Goal: Task Accomplishment & Management: Complete application form

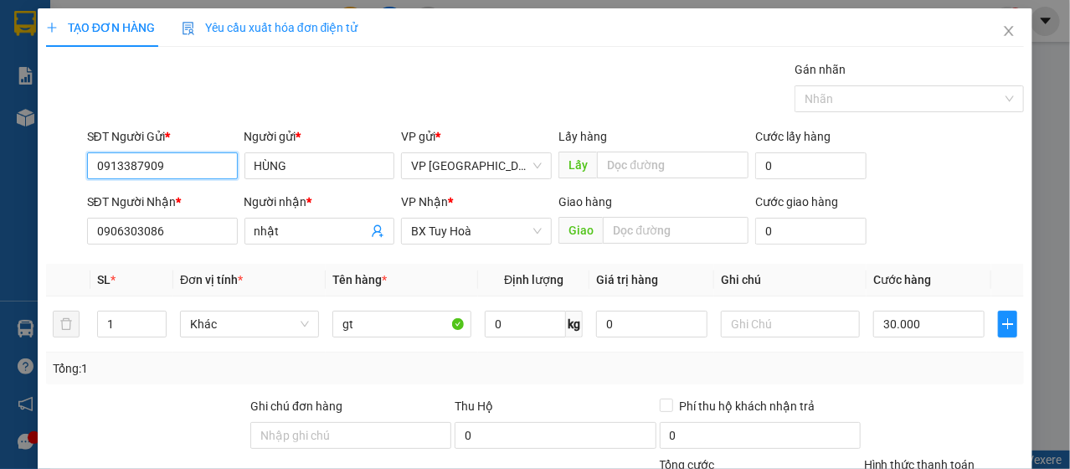
click at [151, 176] on input "0913387909" at bounding box center [162, 165] width 151 height 27
type input "0372049402"
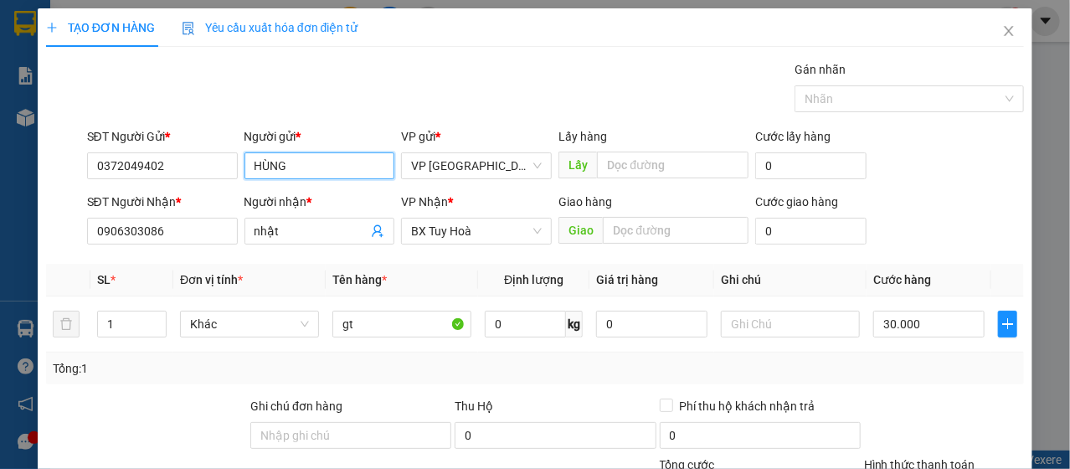
click at [284, 157] on input "HÙNG" at bounding box center [319, 165] width 151 height 27
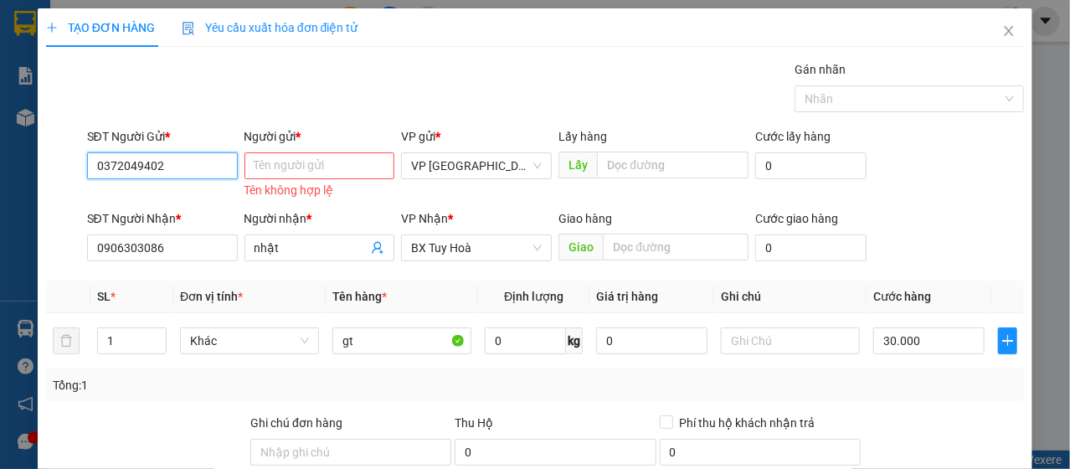
click at [213, 164] on input "0372049402" at bounding box center [162, 165] width 151 height 27
click at [317, 158] on input "Người gửi *" at bounding box center [319, 165] width 151 height 27
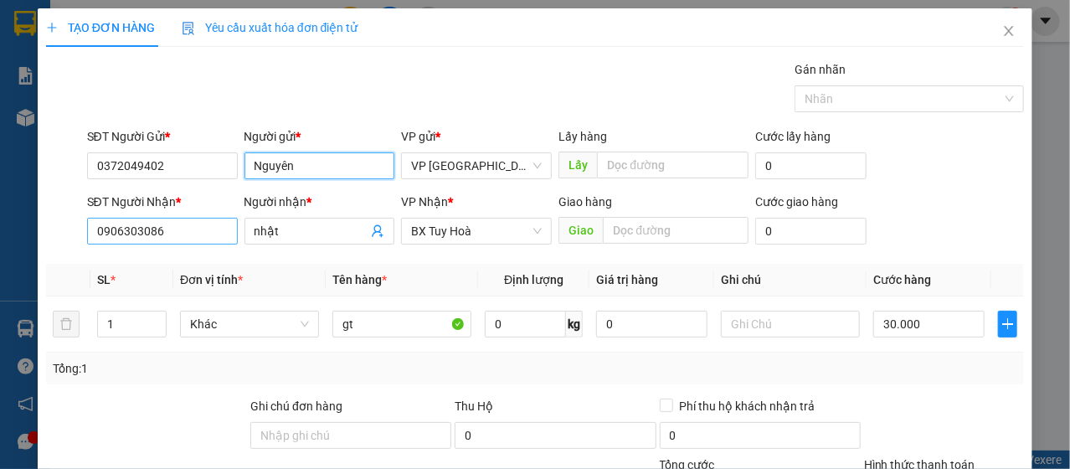
type input "Nguyên"
click at [198, 234] on input "0906303086" at bounding box center [162, 231] width 151 height 27
click at [197, 232] on input "0906303086" at bounding box center [162, 231] width 151 height 27
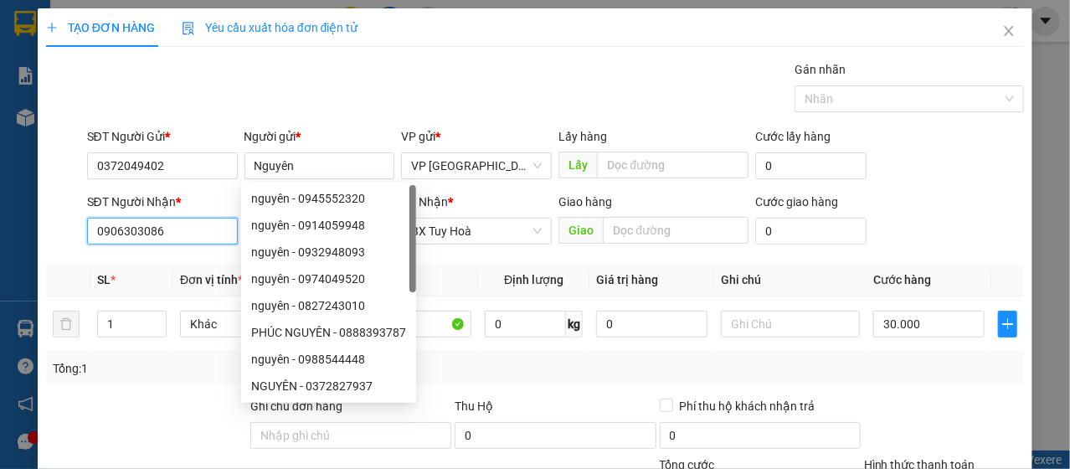
click at [197, 232] on input "0906303086" at bounding box center [162, 231] width 151 height 27
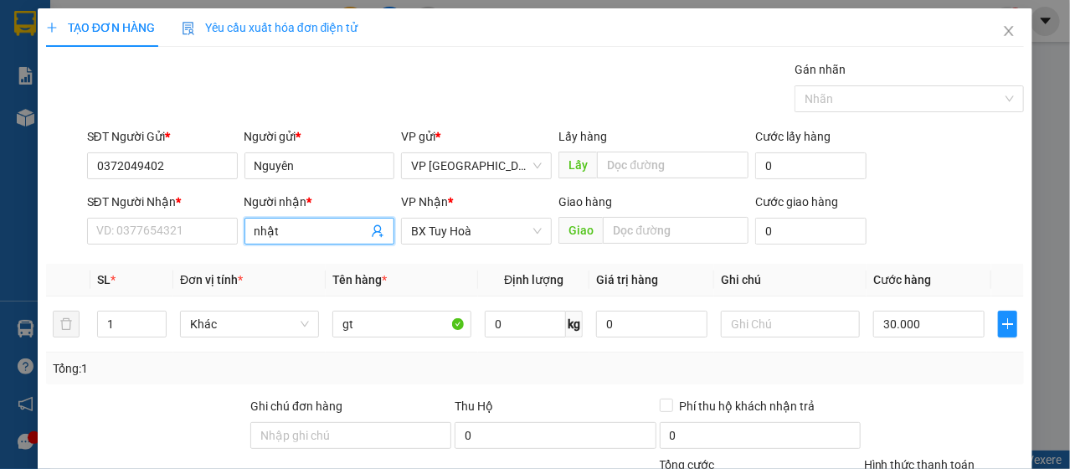
click at [266, 229] on input "nhật" at bounding box center [311, 231] width 114 height 18
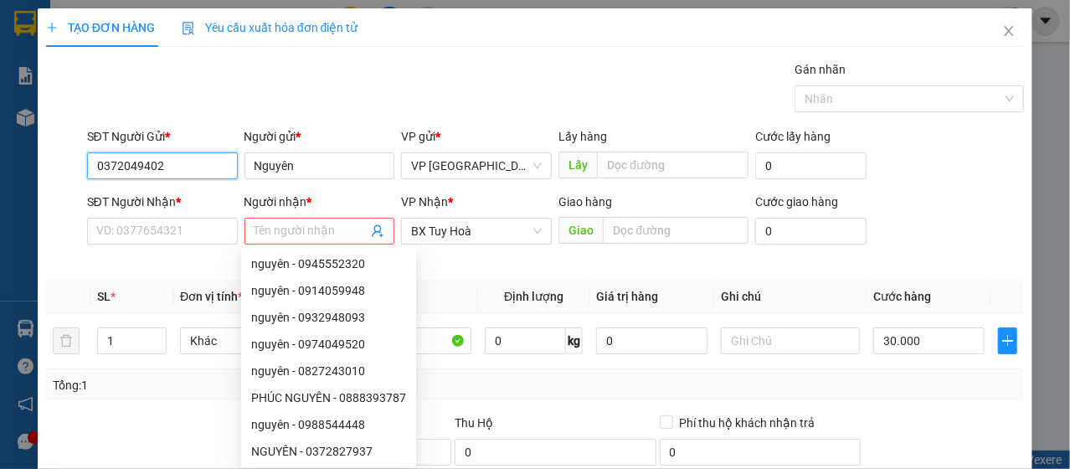
click at [133, 158] on input "0372049402" at bounding box center [162, 165] width 151 height 27
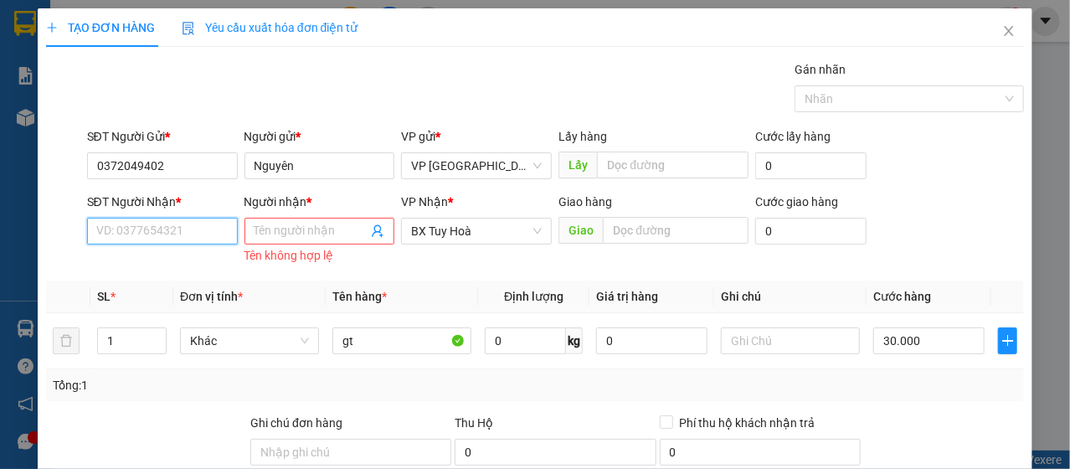
click at [172, 232] on input "SĐT Người Nhận *" at bounding box center [162, 231] width 151 height 27
paste input "0372049402"
type input "0372049402"
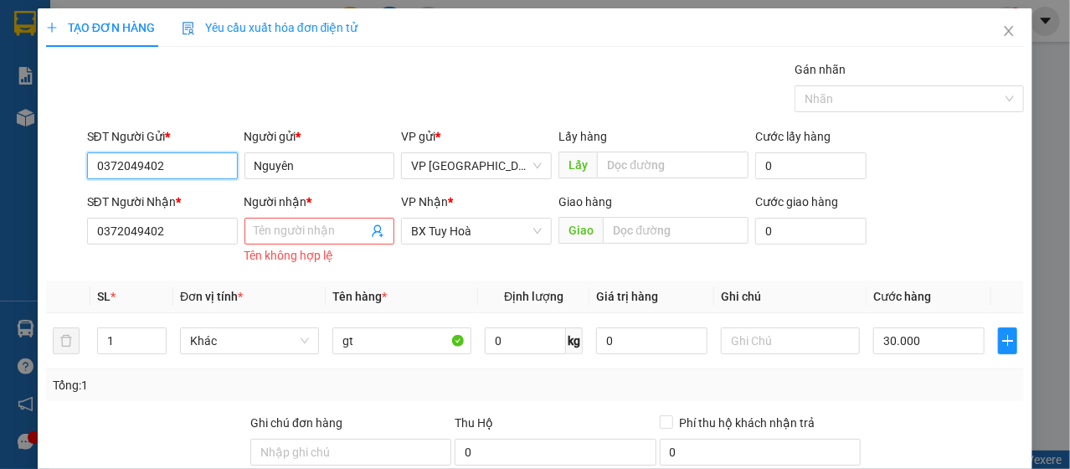
click at [178, 167] on input "0372049402" at bounding box center [162, 165] width 151 height 27
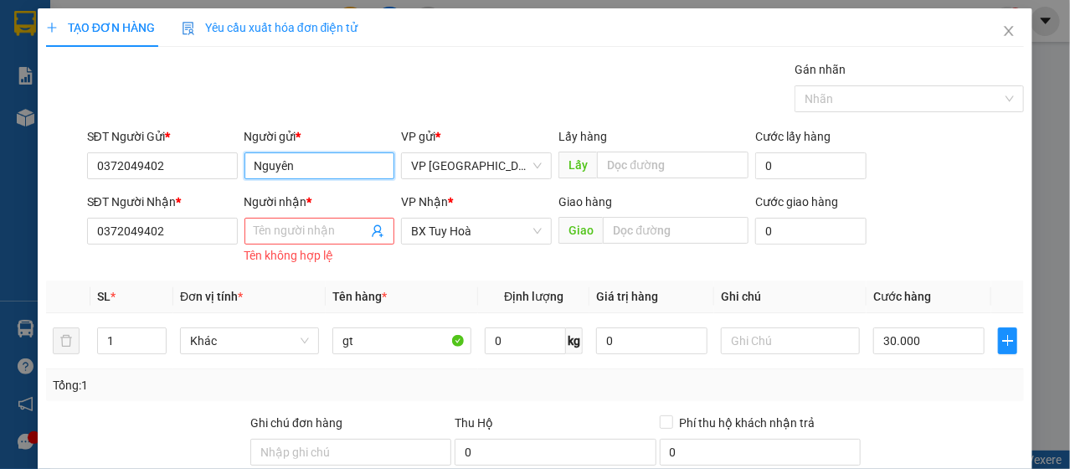
click at [290, 168] on input "Nguyên" at bounding box center [319, 165] width 151 height 27
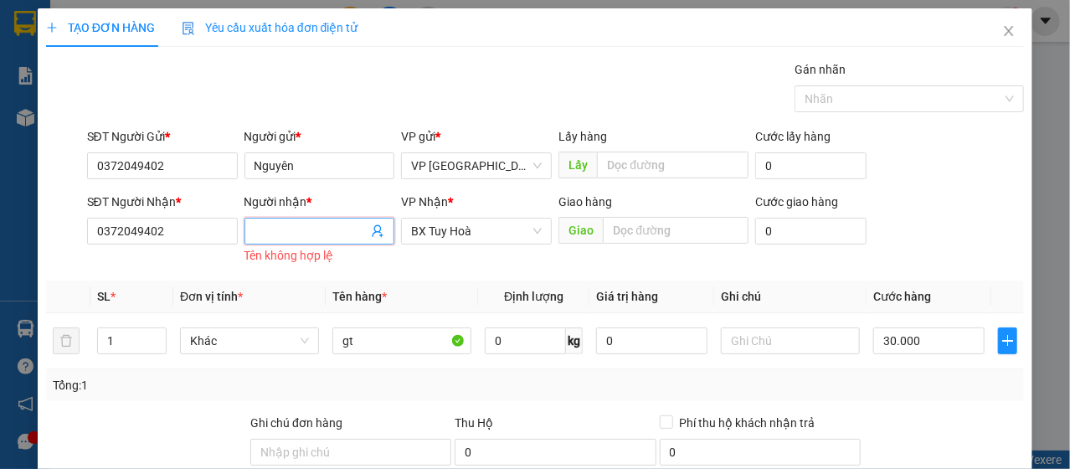
click at [296, 233] on input "Người nhận *" at bounding box center [311, 231] width 114 height 18
paste input "Nguyên"
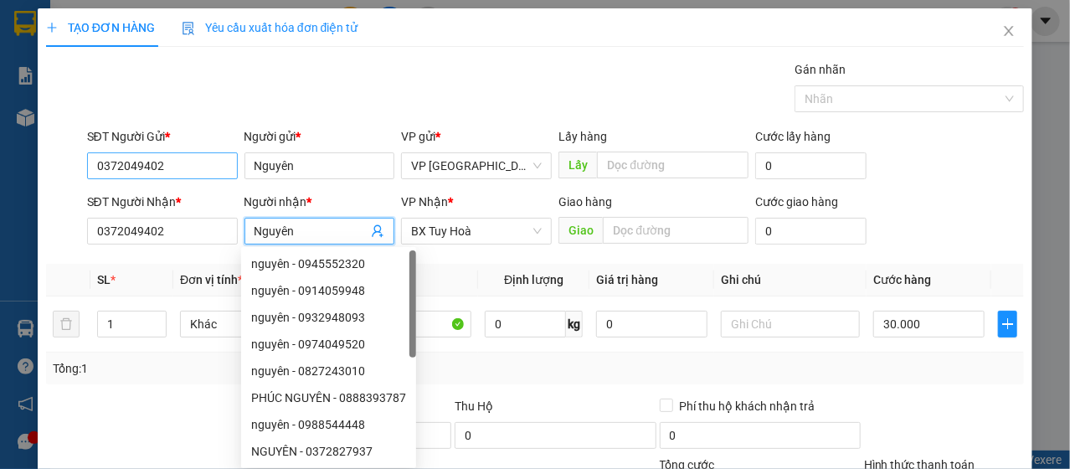
type input "Nguyên"
click at [177, 172] on input "0372049402" at bounding box center [162, 165] width 151 height 27
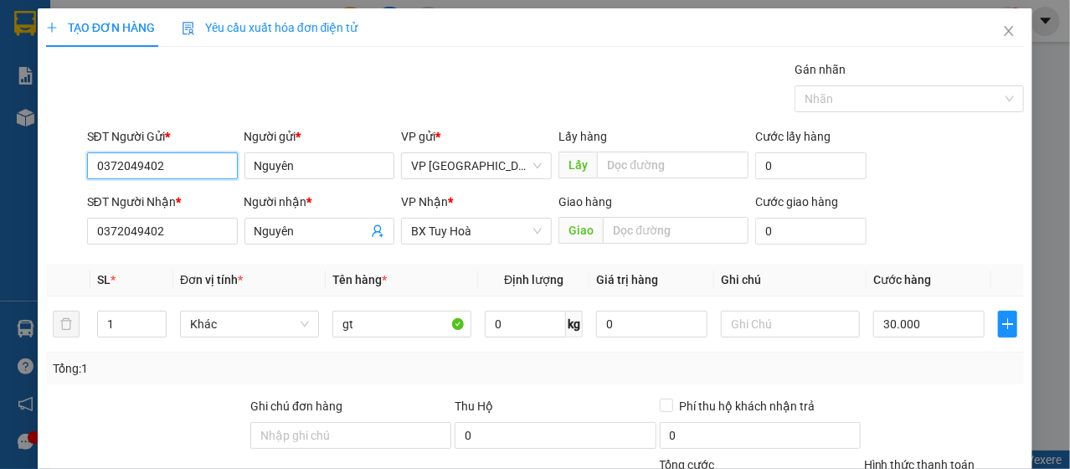
click at [177, 172] on input "0372049402" at bounding box center [162, 165] width 151 height 27
type input "0905816611"
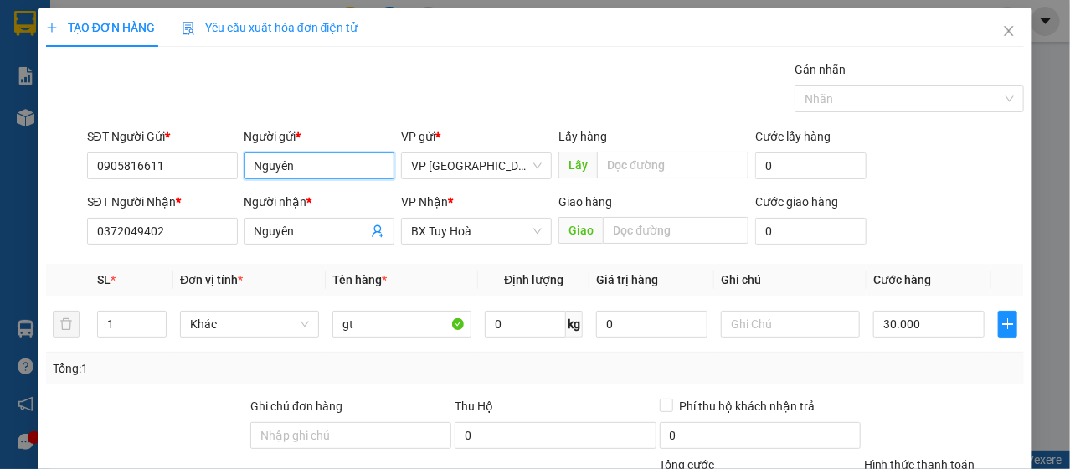
click at [268, 173] on input "Nguyên" at bounding box center [319, 165] width 151 height 27
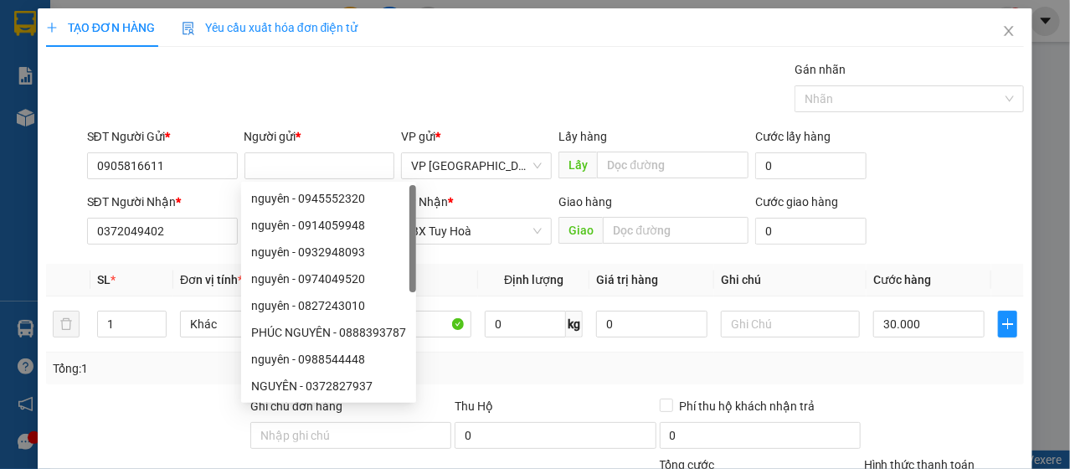
drag, startPoint x: 406, startPoint y: 60, endPoint x: 420, endPoint y: 61, distance: 14.3
click at [411, 59] on div "TẠO ĐƠN HÀNG Yêu cầu xuất hóa đơn điện tử Transit Pickup Surcharge Ids Transit …" at bounding box center [535, 323] width 979 height 630
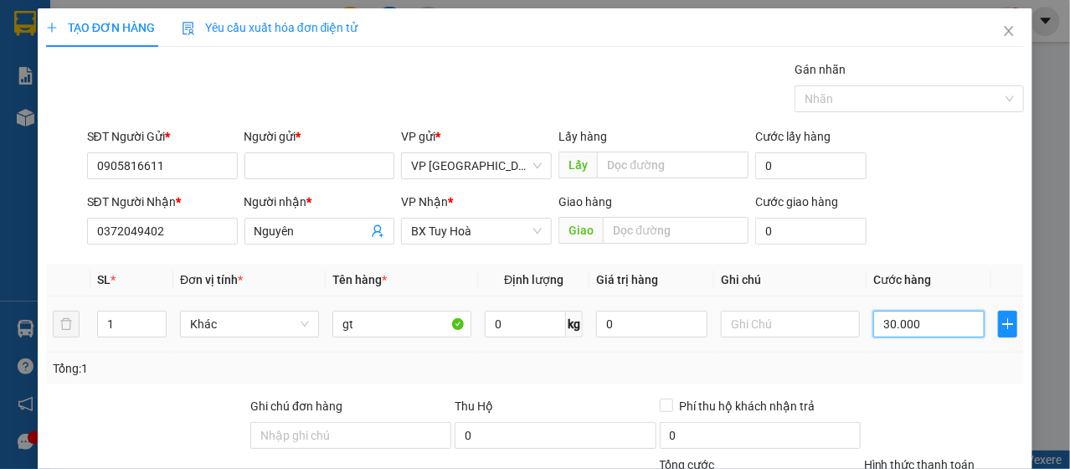
click at [901, 329] on input "30.000" at bounding box center [928, 324] width 111 height 27
type input "4"
type input "40"
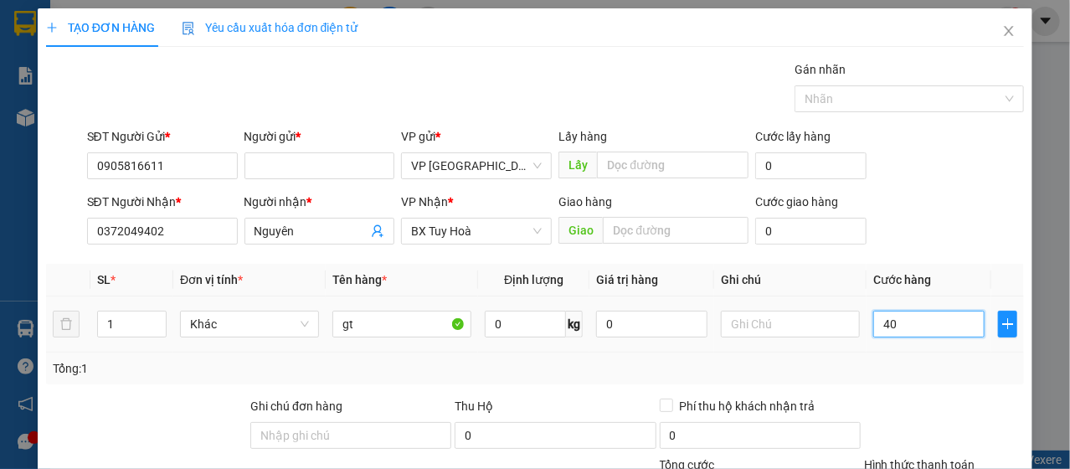
type input "40"
type input "400"
type input "5"
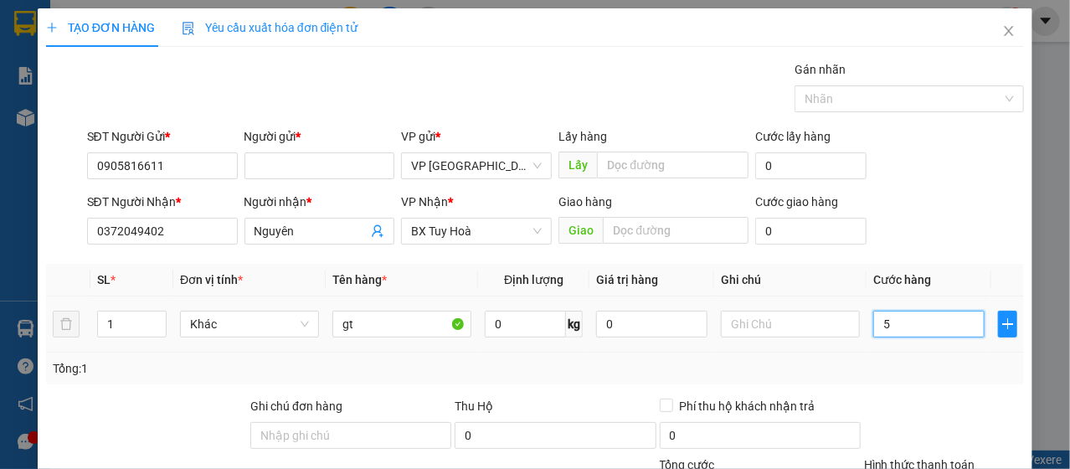
type input "50"
type input "500"
type input "5.000"
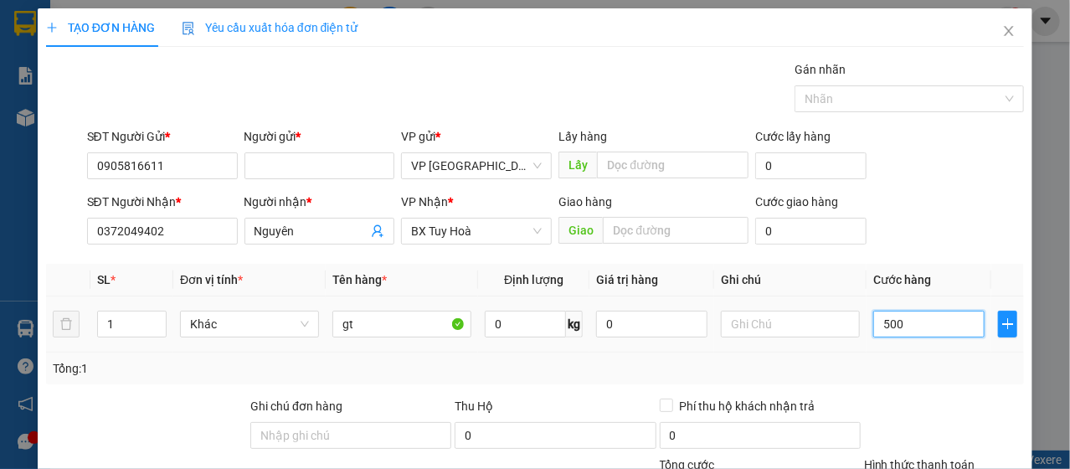
type input "5.000"
type input "50.000"
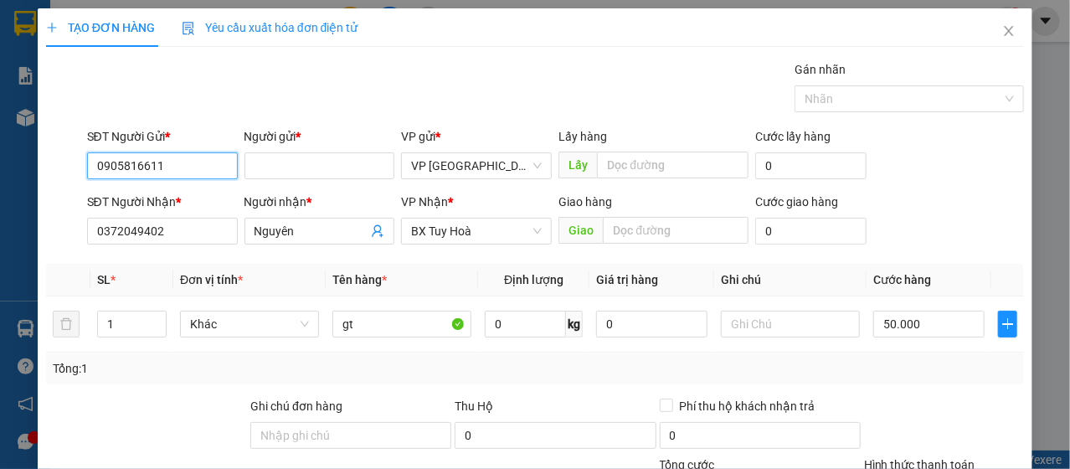
click at [165, 160] on input "0905816611" at bounding box center [162, 165] width 151 height 27
click at [110, 158] on input "095128568" at bounding box center [162, 165] width 151 height 27
click at [118, 163] on input "095128568" at bounding box center [162, 165] width 151 height 27
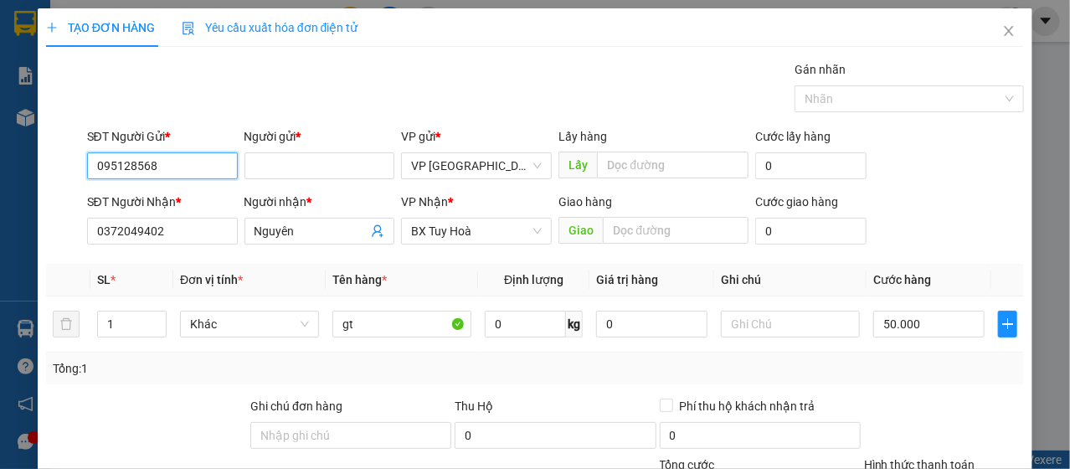
click at [108, 165] on input "095128568" at bounding box center [162, 165] width 151 height 27
type input "0905128568"
drag, startPoint x: 162, startPoint y: 166, endPoint x: 172, endPoint y: 167, distance: 10.1
click at [163, 167] on input "0905128568" at bounding box center [162, 165] width 151 height 27
click at [183, 166] on input "0905128568" at bounding box center [162, 165] width 151 height 27
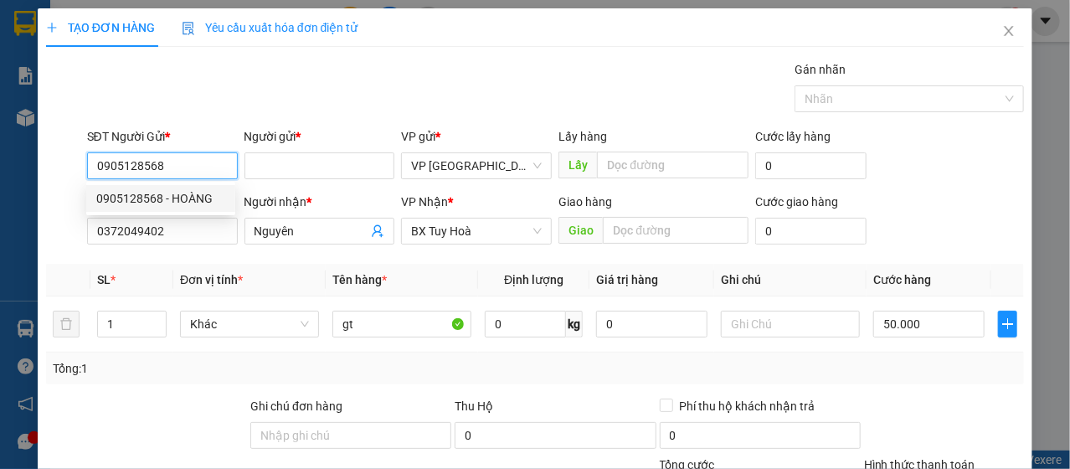
click at [183, 203] on div "0905128568 - HOÀNG" at bounding box center [160, 198] width 129 height 18
type input "HOÀNG"
type input "80.000"
type input "0905128568"
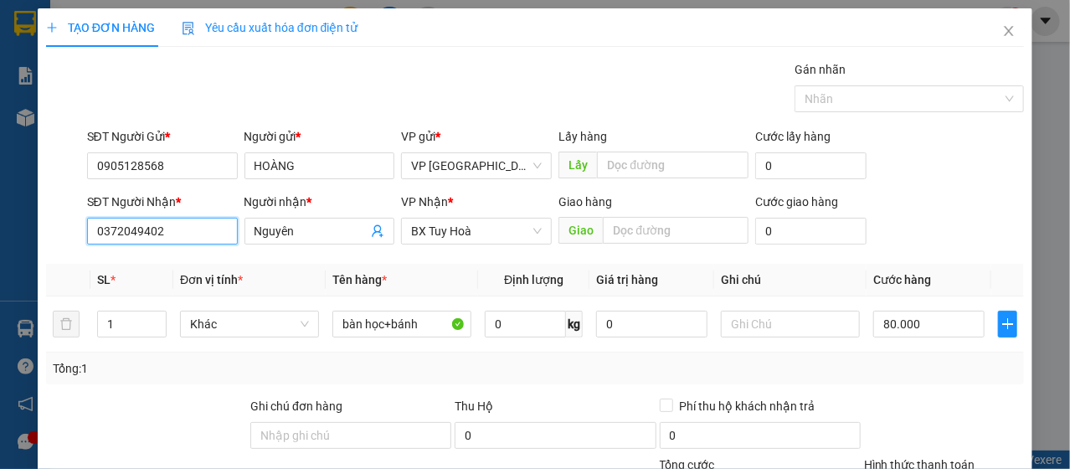
click at [176, 233] on input "0372049402" at bounding box center [162, 231] width 151 height 27
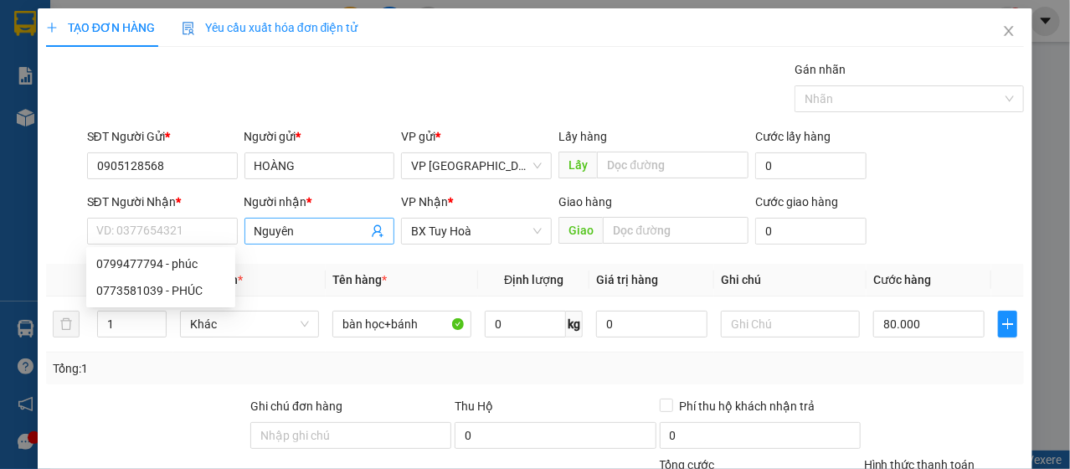
click at [260, 229] on input "Nguyên" at bounding box center [311, 231] width 114 height 18
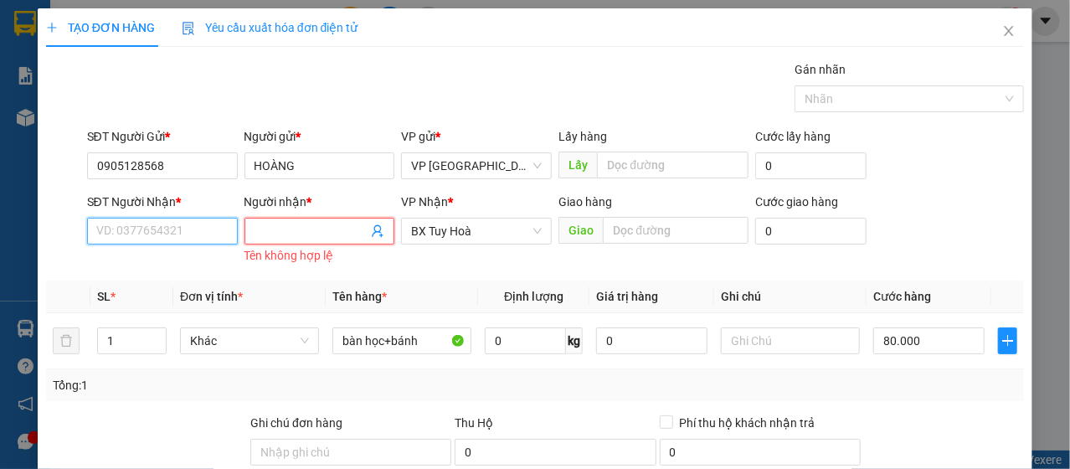
click at [177, 237] on input "SĐT Người Nhận *" at bounding box center [162, 231] width 151 height 27
click at [174, 234] on input "SĐT Người Nhận *" at bounding box center [162, 231] width 151 height 27
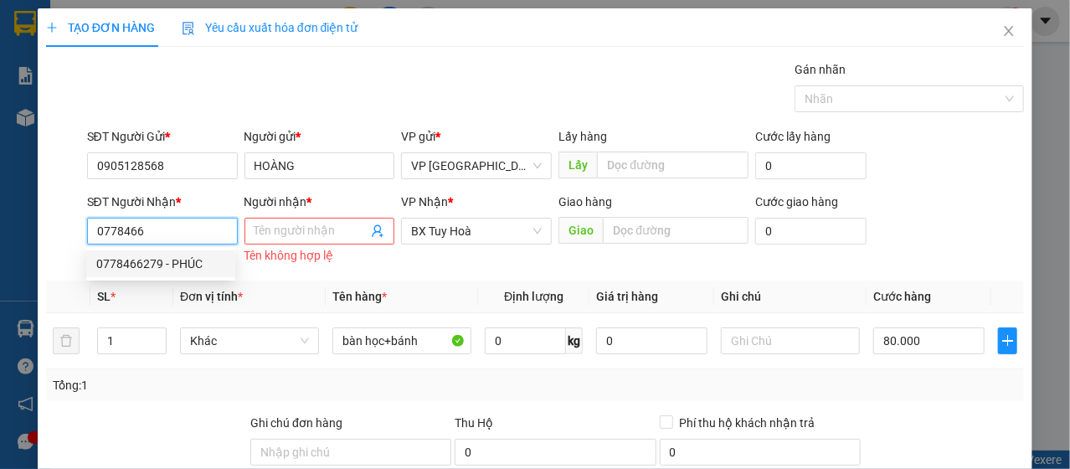
click at [157, 269] on div "0778466279 - PHÚC" at bounding box center [160, 263] width 129 height 18
type input "0778466279"
type input "PHÚC"
type input "50.000"
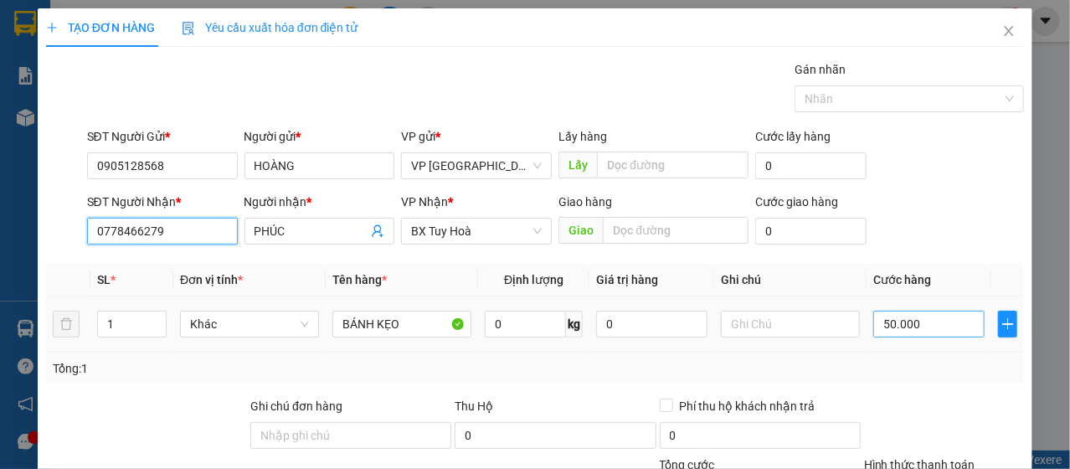
type input "0778466279"
click at [887, 326] on input "50.000" at bounding box center [928, 324] width 111 height 27
drag, startPoint x: 887, startPoint y: 326, endPoint x: 897, endPoint y: 332, distance: 12.1
click at [892, 329] on input "50.000" at bounding box center [928, 324] width 111 height 27
type input "300"
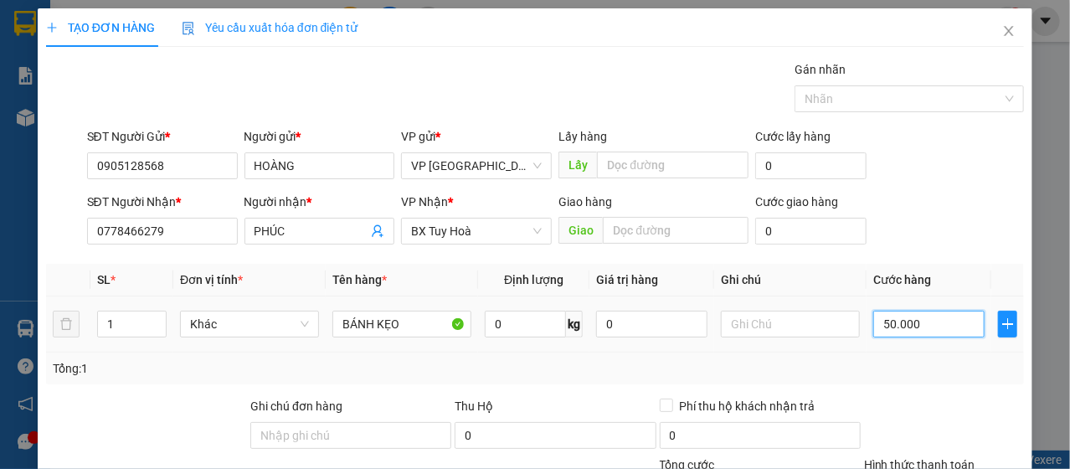
type input "300"
type input "3.000"
type input "30.000"
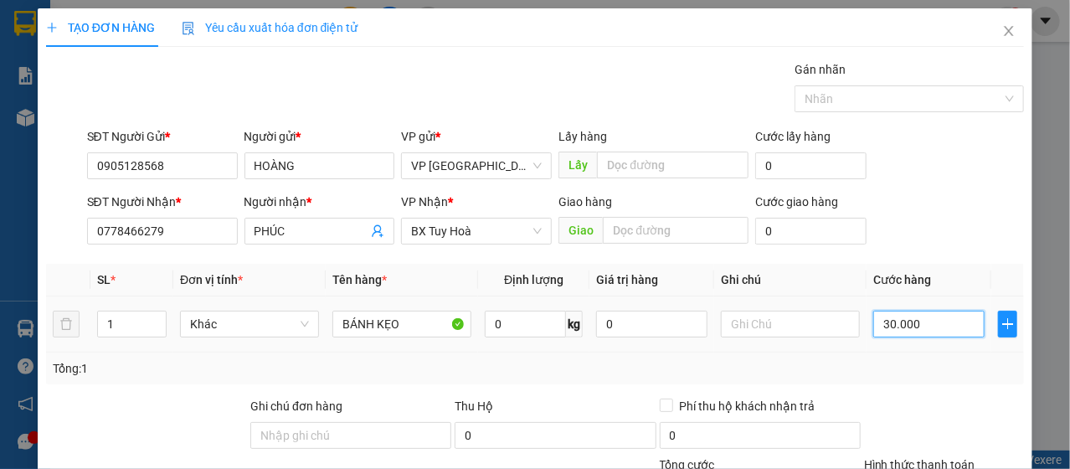
type input "300.000"
type input "30.000"
click at [402, 314] on input "BÁNH KẸO" at bounding box center [401, 324] width 139 height 27
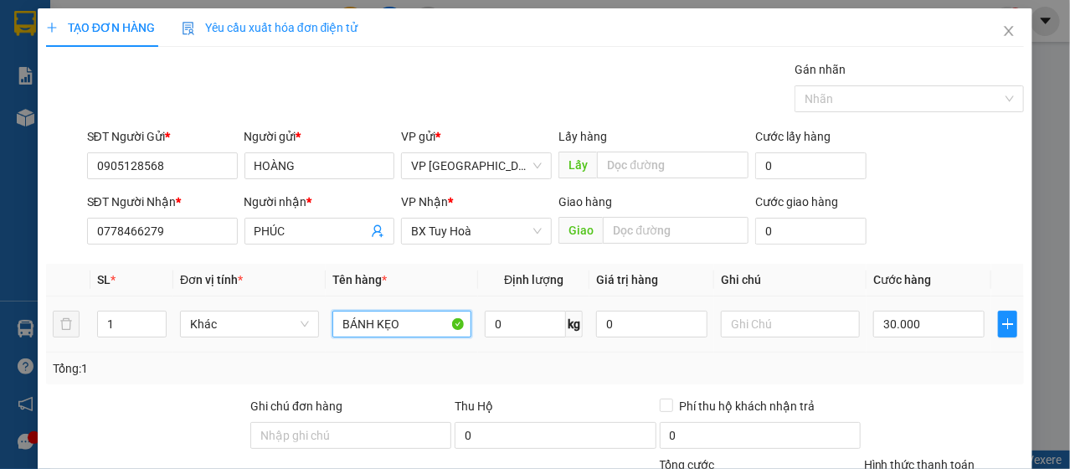
click at [402, 314] on input "BÁNH KẸO" at bounding box center [401, 324] width 139 height 27
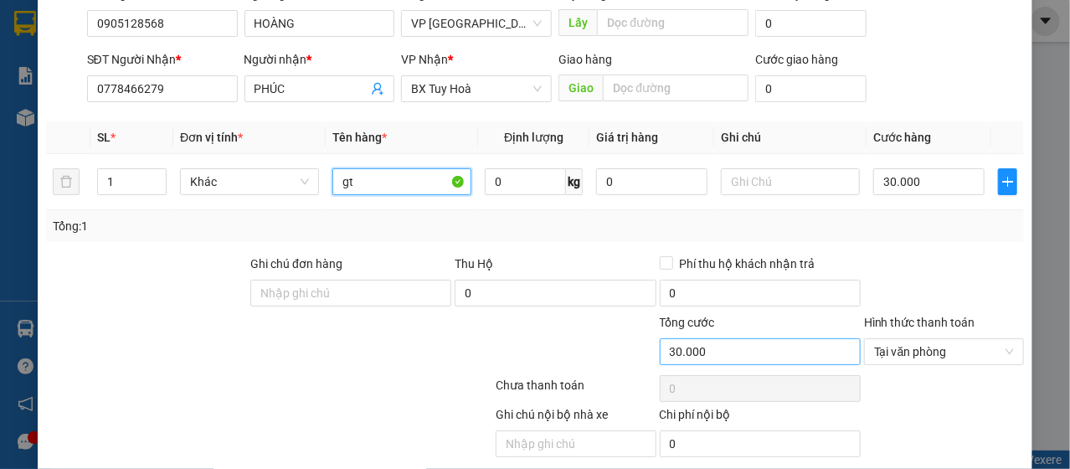
scroll to position [201, 0]
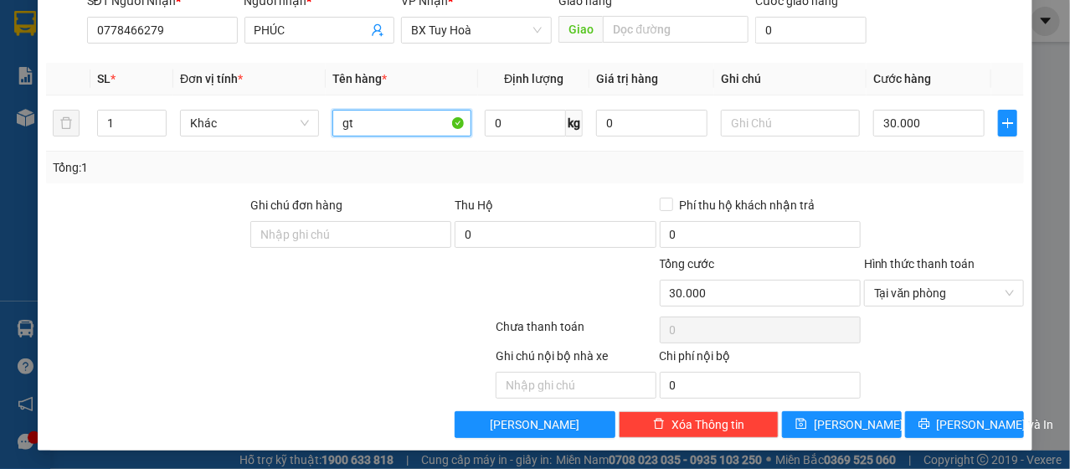
type input "gt"
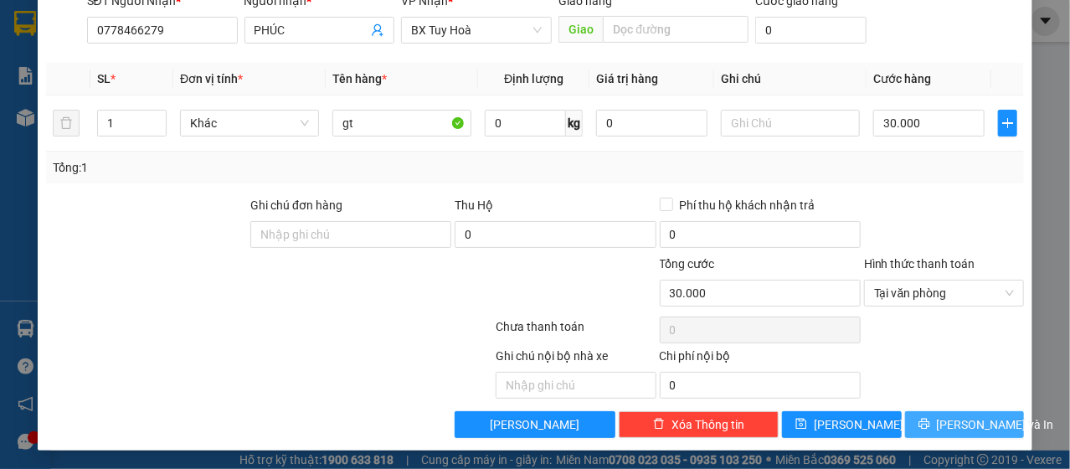
drag, startPoint x: 930, startPoint y: 396, endPoint x: 940, endPoint y: 424, distance: 30.2
click at [934, 408] on div "Transit Pickup Surcharge Ids Transit Deliver Surcharge Ids Transit Deliver Surc…" at bounding box center [535, 148] width 979 height 578
click at [940, 426] on span "[PERSON_NAME] và In" at bounding box center [995, 424] width 117 height 18
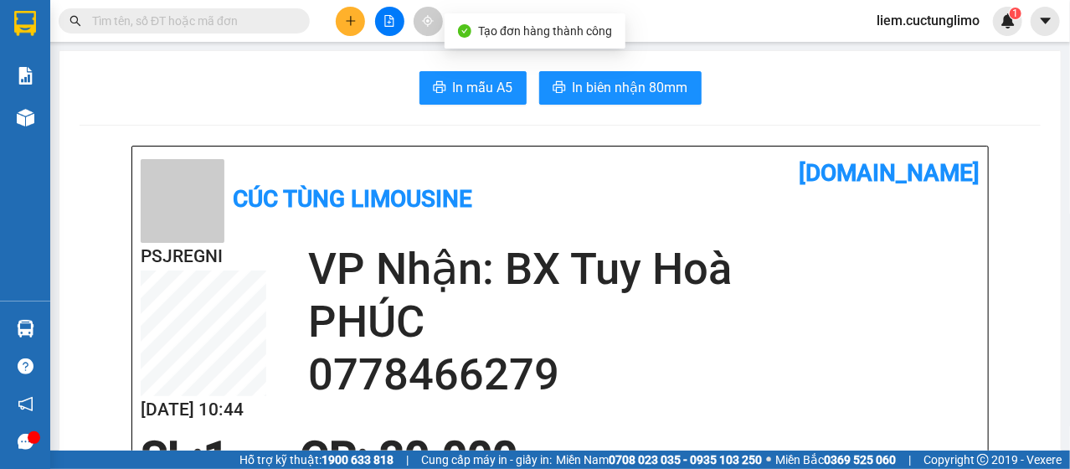
click at [565, 100] on button "In biên nhận 80mm" at bounding box center [620, 87] width 162 height 33
click at [351, 34] on button at bounding box center [350, 21] width 29 height 29
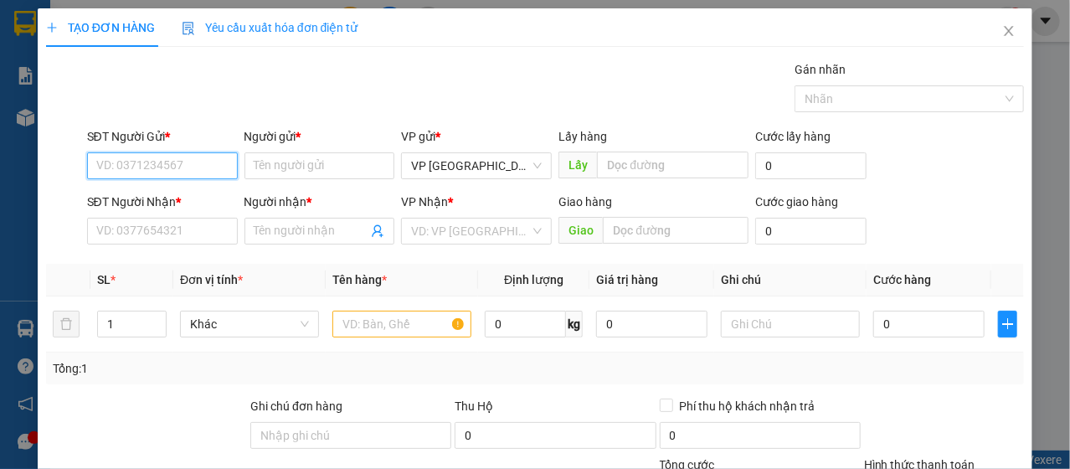
click at [181, 157] on input "SĐT Người Gửi *" at bounding box center [162, 165] width 151 height 27
click at [181, 156] on input "SĐT Người Gửi *" at bounding box center [162, 165] width 151 height 27
drag, startPoint x: 181, startPoint y: 156, endPoint x: 207, endPoint y: 162, distance: 26.8
click at [203, 167] on input "SĐT Người Gửi *" at bounding box center [162, 165] width 151 height 27
type input "0396074878"
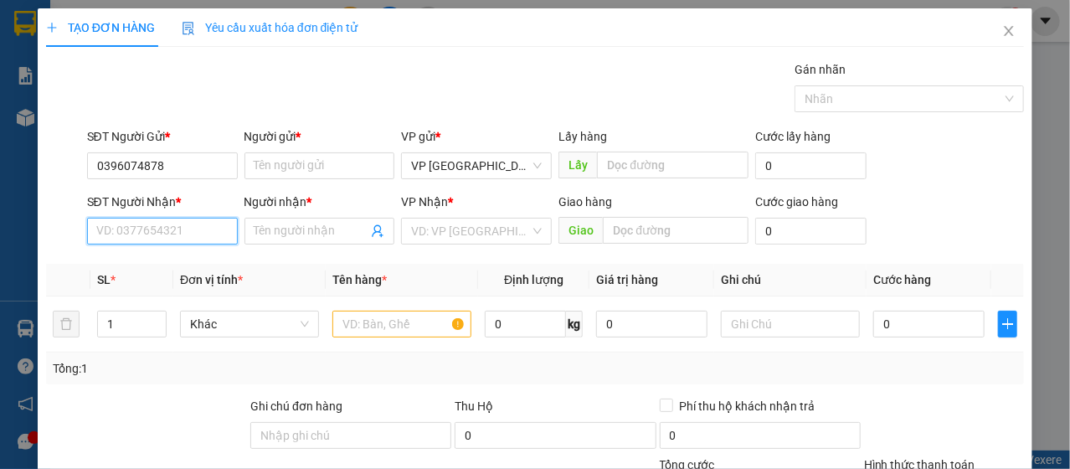
click at [203, 235] on input "SĐT Người Nhận *" at bounding box center [162, 231] width 151 height 27
paste input "0396074878"
type input "0396074878"
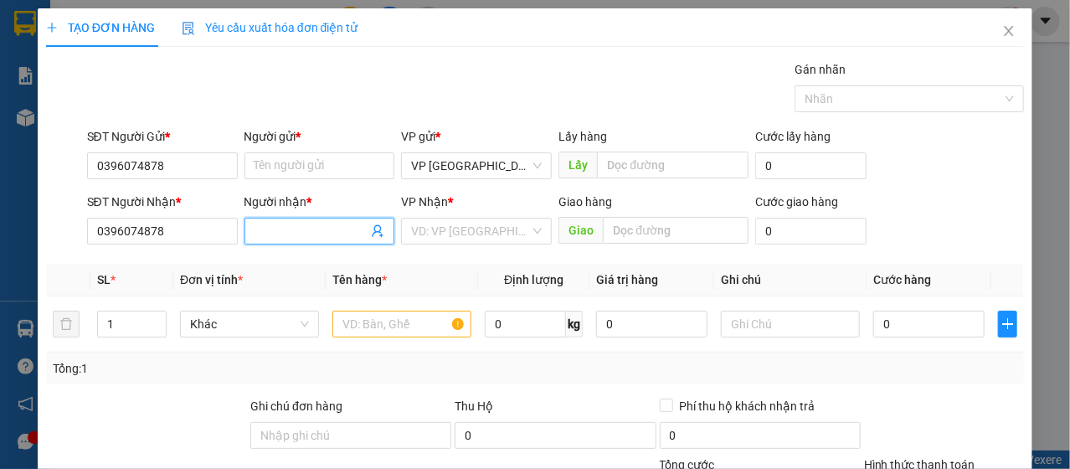
click at [330, 234] on input "Người nhận *" at bounding box center [311, 231] width 114 height 18
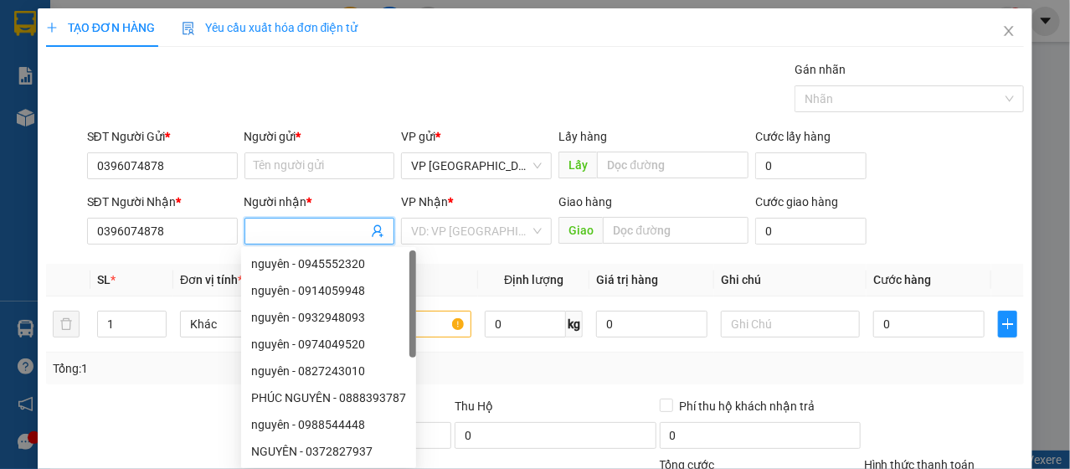
paste input "0396074878"
type input "0396074878"
click at [311, 157] on input "Người gửi *" at bounding box center [319, 165] width 151 height 27
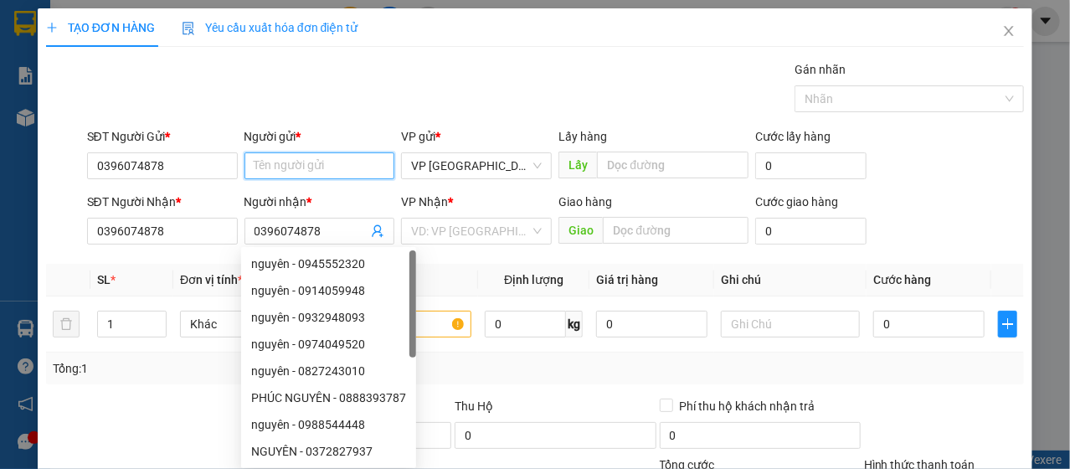
paste input "0396074878"
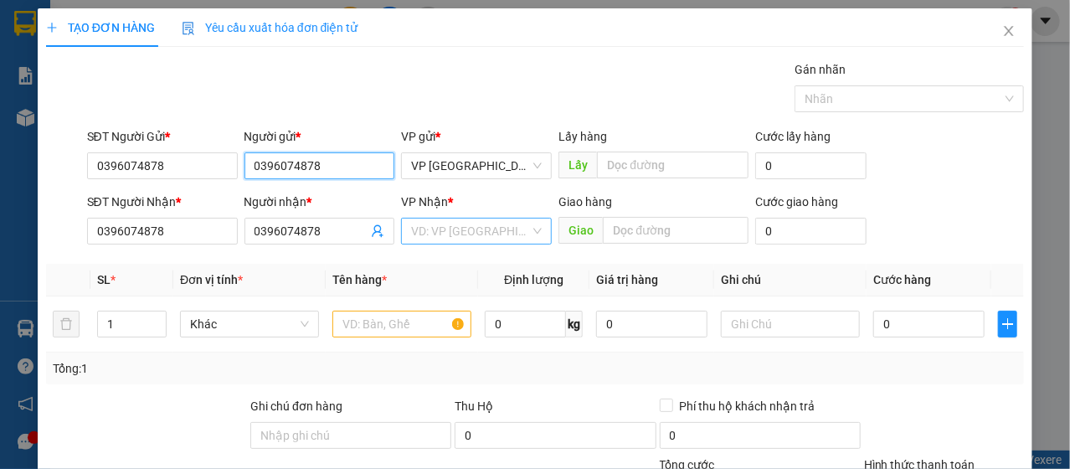
type input "0396074878"
click at [445, 239] on input "search" at bounding box center [470, 231] width 119 height 25
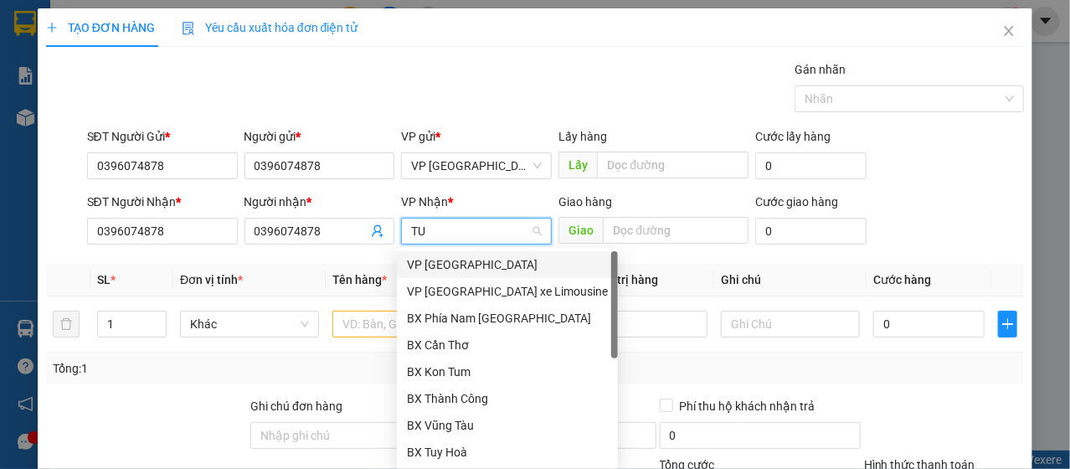
type input "TUY"
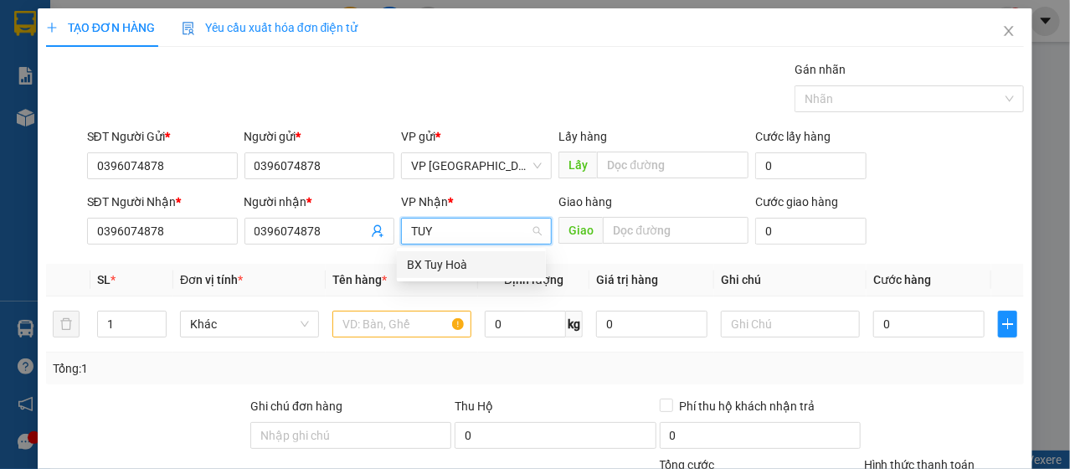
click at [458, 265] on div "BX Tuy Hoà" at bounding box center [471, 264] width 129 height 18
click at [336, 326] on input "text" at bounding box center [401, 324] width 139 height 27
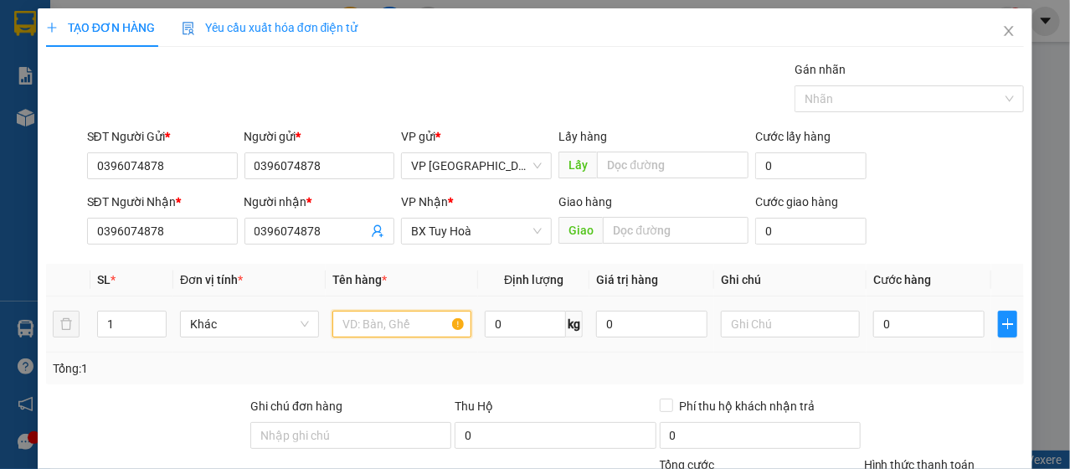
click at [337, 325] on input "text" at bounding box center [401, 324] width 139 height 27
type input "tRAI"
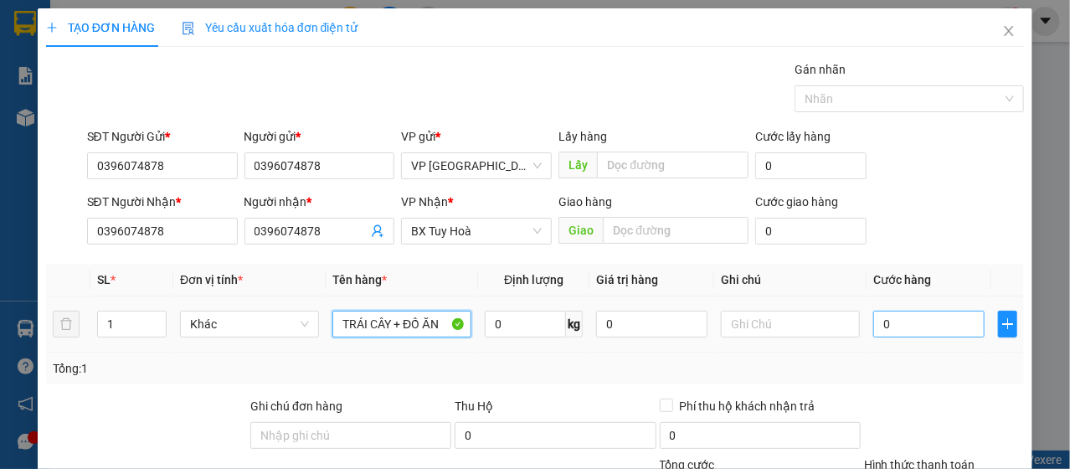
type input "TRÁI CÂY + ĐỒ ĂN"
click at [877, 321] on input "0" at bounding box center [928, 324] width 111 height 27
click at [877, 320] on input "0" at bounding box center [928, 324] width 111 height 27
type input "8"
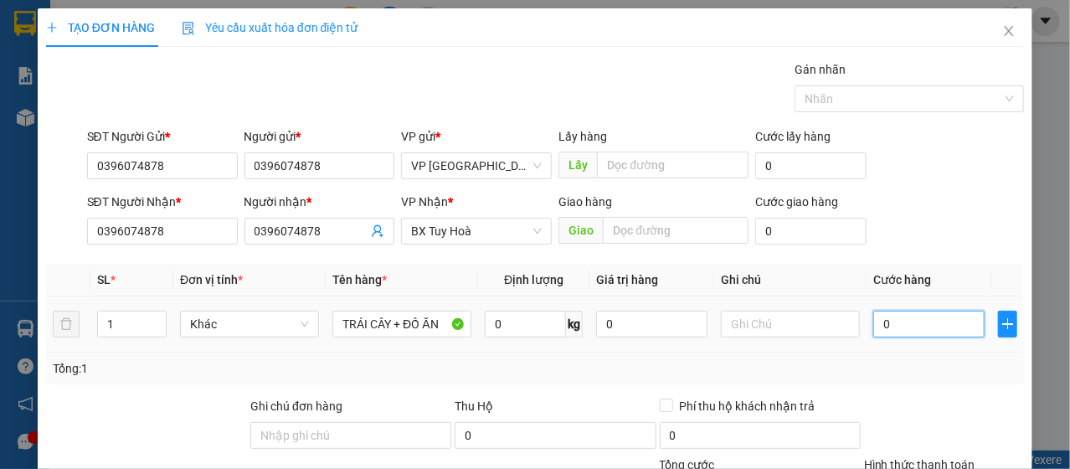
type input "8"
type input "80"
type input "800"
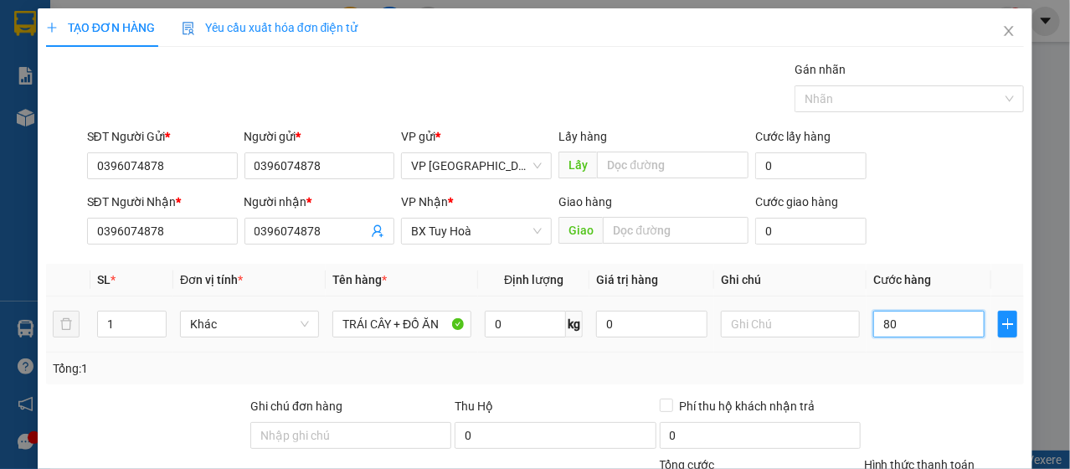
type input "800"
type input "8.000"
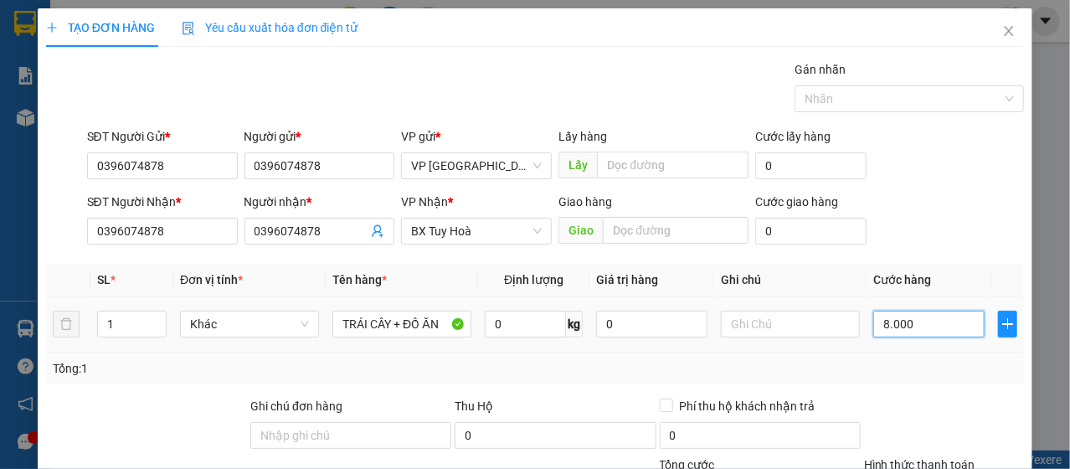
type input "80.000"
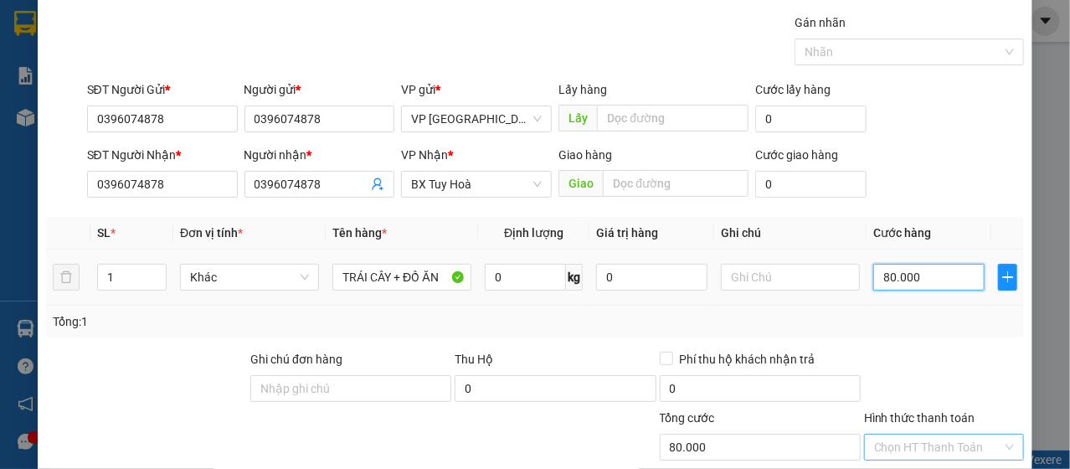
scroll to position [201, 0]
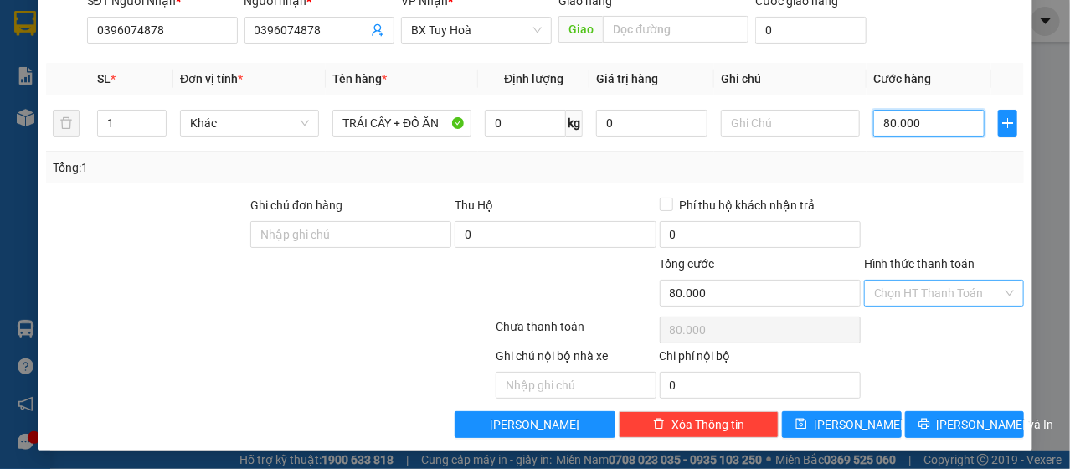
type input "80.000"
drag, startPoint x: 930, startPoint y: 290, endPoint x: 930, endPoint y: 302, distance: 12.6
click at [930, 290] on input "Hình thức thanh toán" at bounding box center [938, 292] width 128 height 25
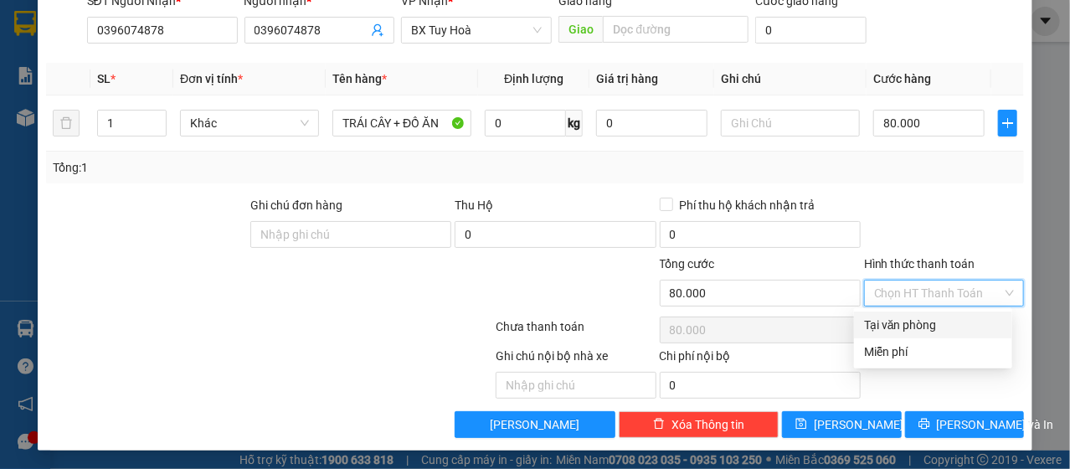
click at [927, 319] on div "Tại văn phòng" at bounding box center [933, 325] width 138 height 18
type input "0"
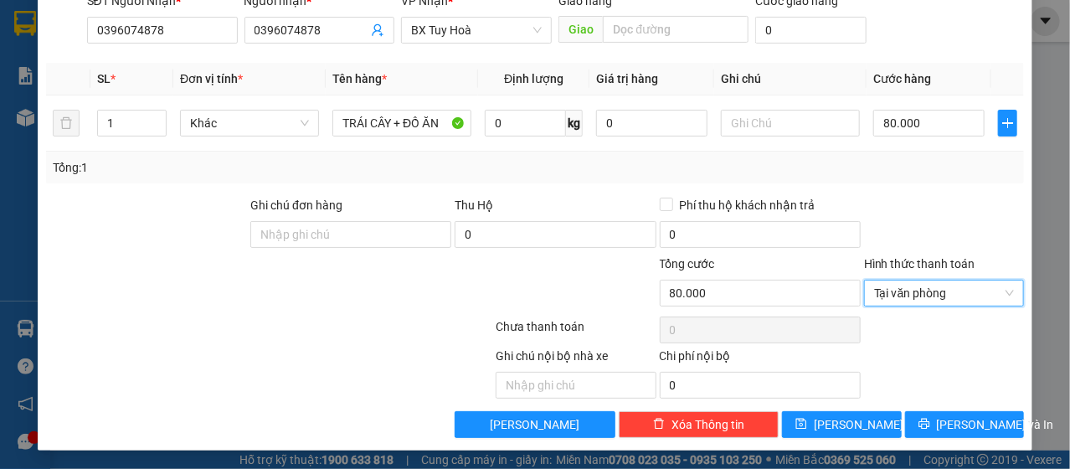
click at [874, 167] on div "Tổng: 1" at bounding box center [535, 167] width 965 height 18
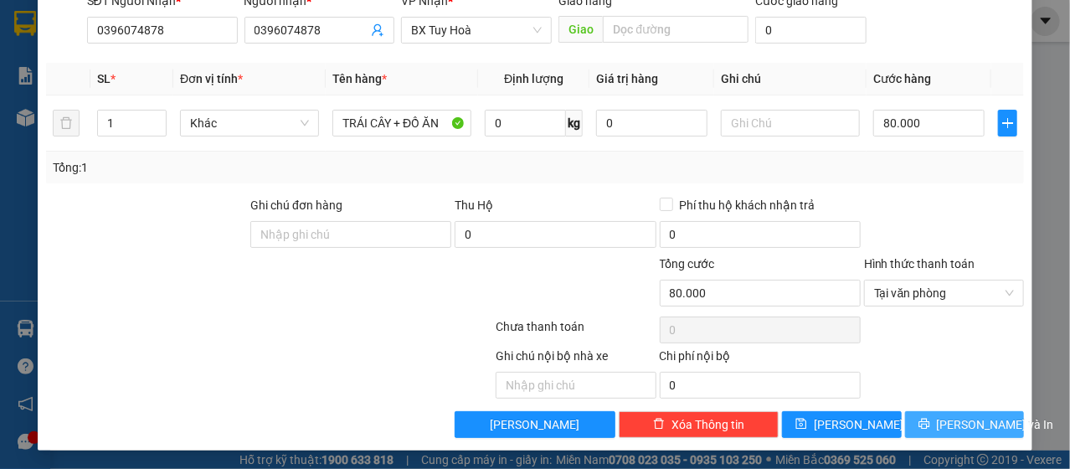
click at [970, 433] on button "[PERSON_NAME] và In" at bounding box center [965, 424] width 120 height 27
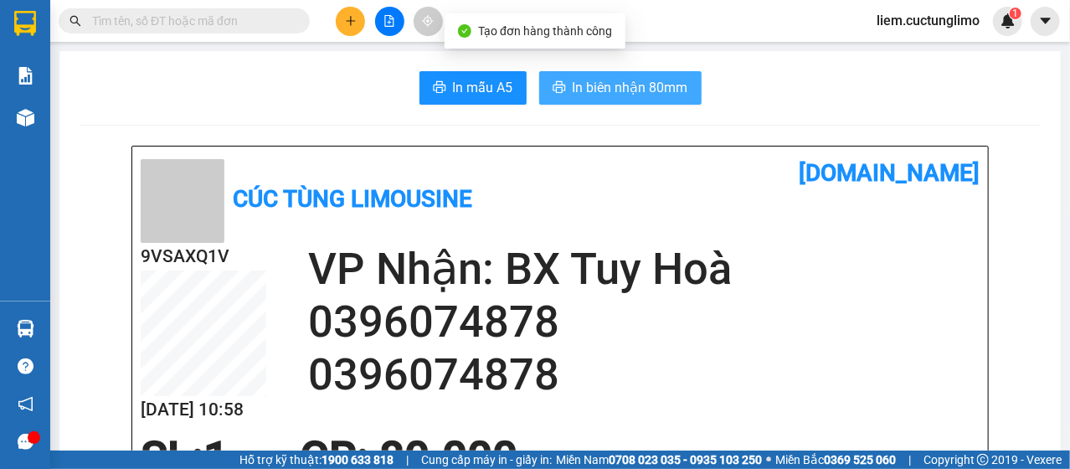
drag, startPoint x: 671, startPoint y: 80, endPoint x: 632, endPoint y: 205, distance: 131.6
click at [670, 79] on span "In biên nhận 80mm" at bounding box center [631, 87] width 116 height 21
click at [657, 76] on button "In biên nhận 80mm" at bounding box center [620, 87] width 162 height 33
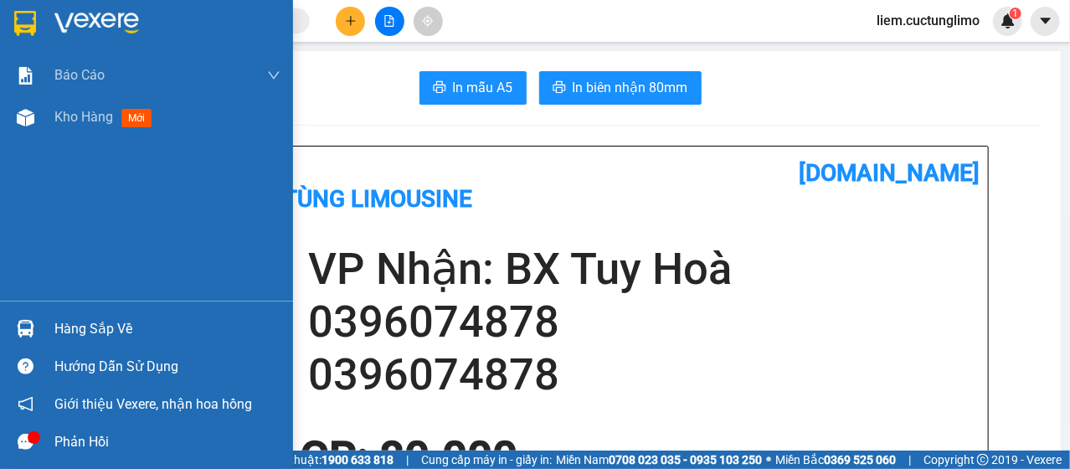
click at [44, 123] on div "Kho hàng mới" at bounding box center [146, 117] width 293 height 42
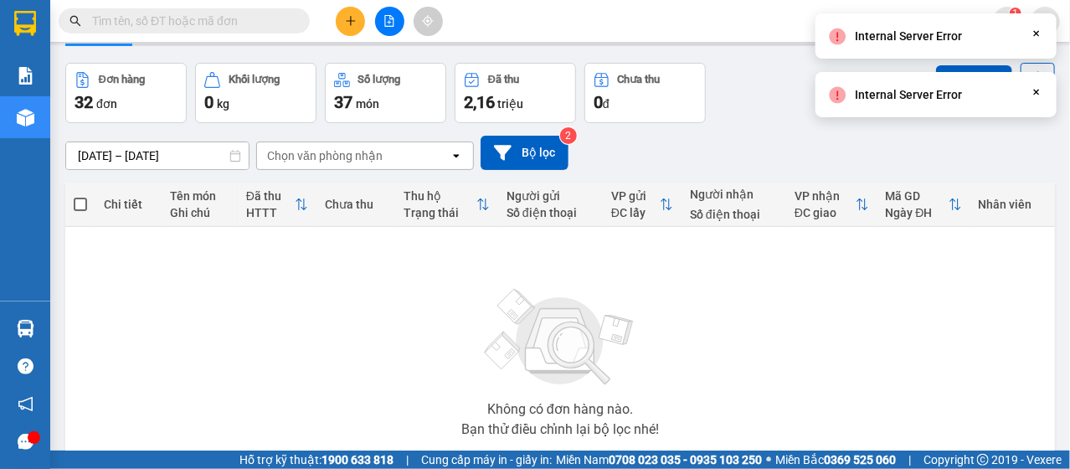
scroll to position [84, 0]
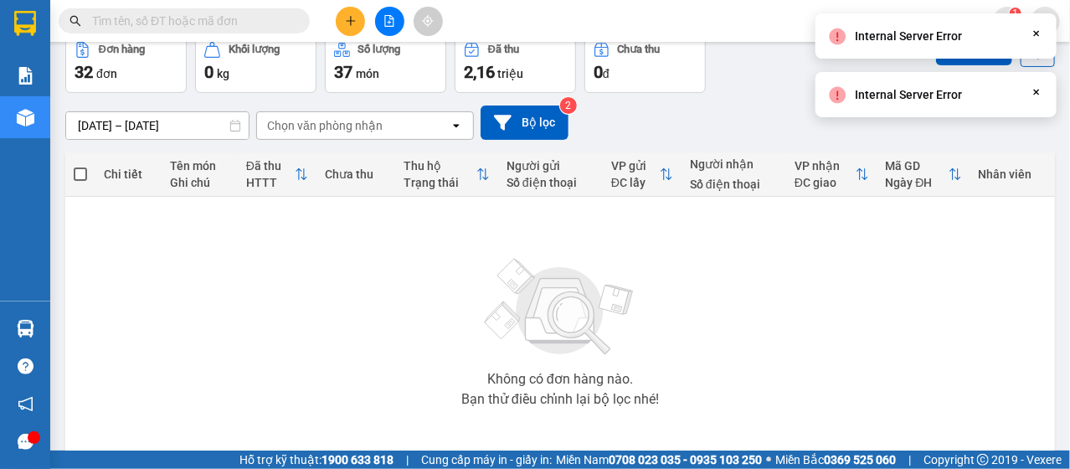
drag, startPoint x: 1029, startPoint y: 32, endPoint x: 1037, endPoint y: 43, distance: 13.7
click at [1031, 33] on div "Internal Server Error Close" at bounding box center [935, 35] width 241 height 45
click at [1039, 38] on icon "Close" at bounding box center [1036, 33] width 13 height 13
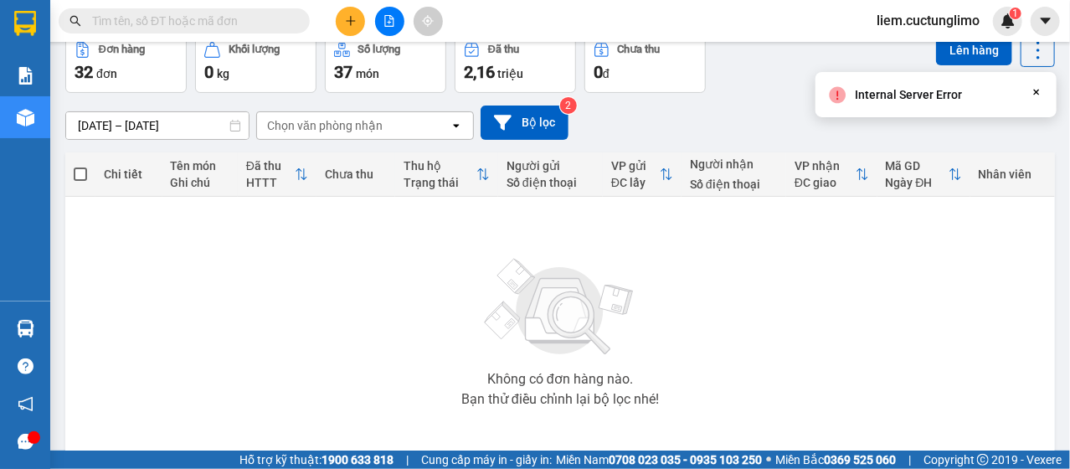
click at [1037, 89] on icon "Close" at bounding box center [1036, 91] width 13 height 13
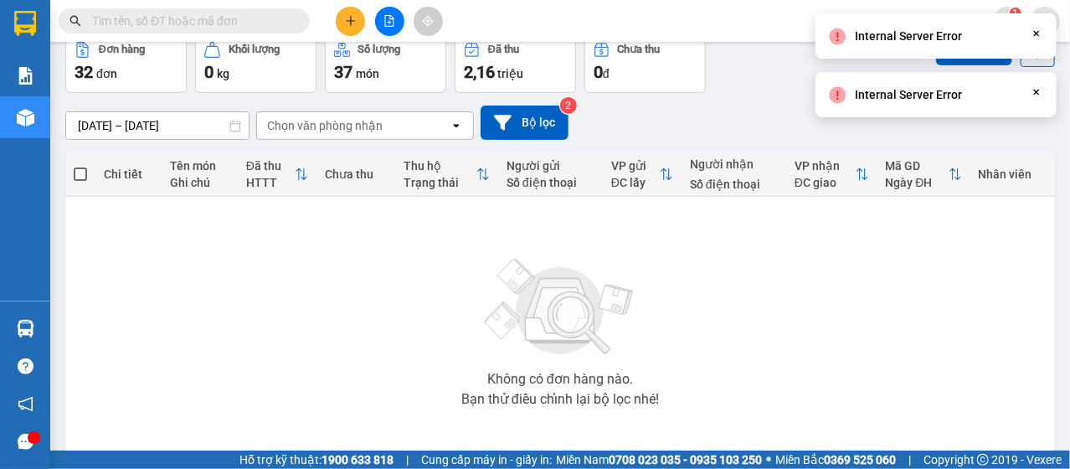
scroll to position [0, 0]
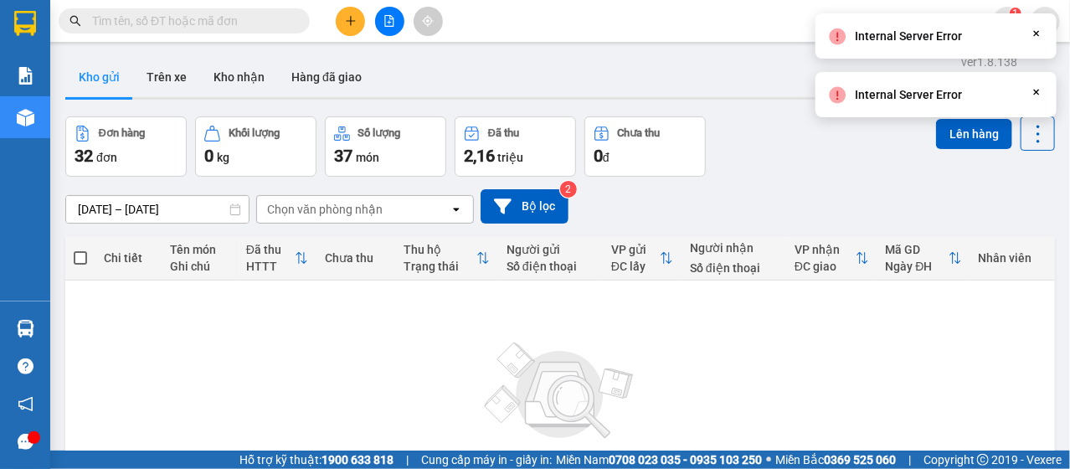
click at [103, 73] on button "Kho gửi" at bounding box center [99, 77] width 68 height 40
click at [106, 87] on button "Kho gửi" at bounding box center [99, 77] width 68 height 40
drag, startPoint x: 106, startPoint y: 87, endPoint x: 60, endPoint y: 17, distance: 84.1
click at [100, 78] on button "Kho gửi" at bounding box center [99, 77] width 68 height 40
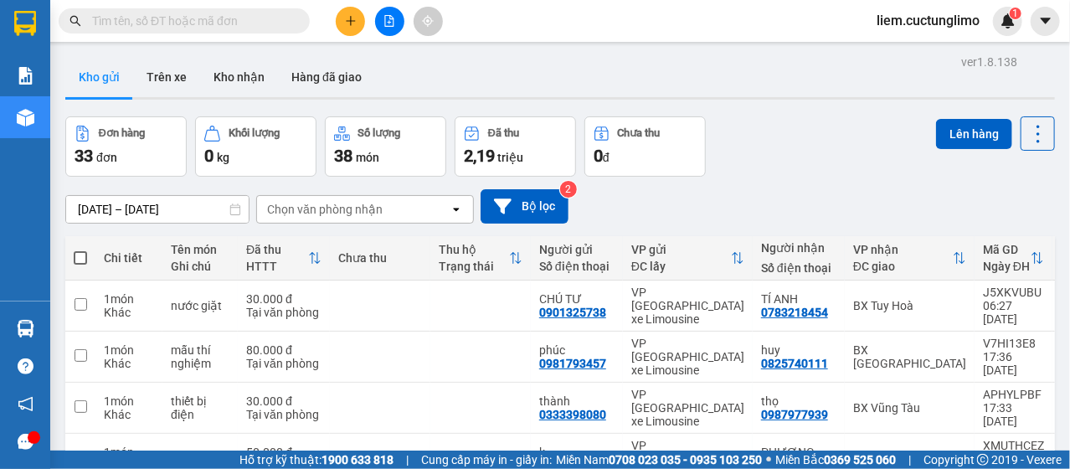
click at [353, 26] on icon "plus" at bounding box center [351, 21] width 12 height 12
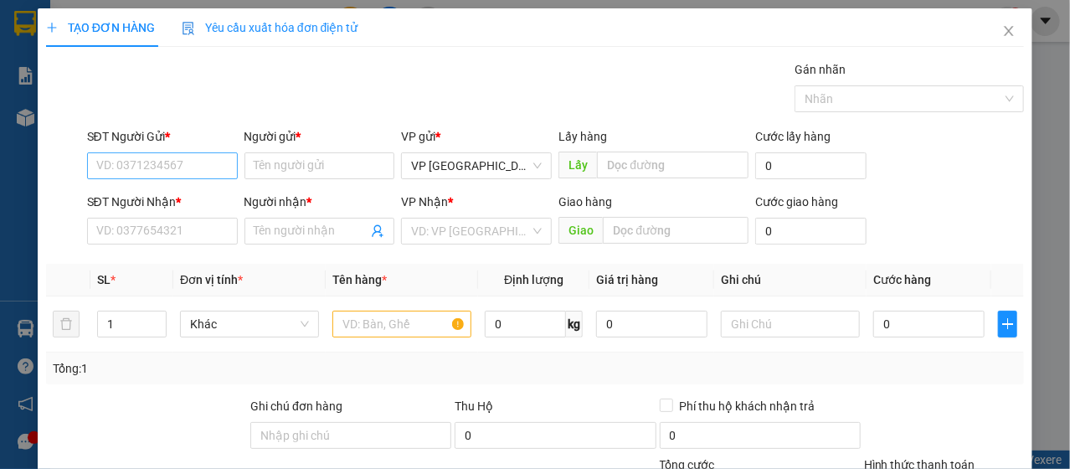
drag, startPoint x: 145, startPoint y: 128, endPoint x: 144, endPoint y: 172, distance: 43.5
click at [143, 147] on div "SĐT Người Gửi *" at bounding box center [162, 139] width 151 height 25
click at [144, 172] on input "SĐT Người Gửi *" at bounding box center [162, 165] width 151 height 27
type input "0903552113"
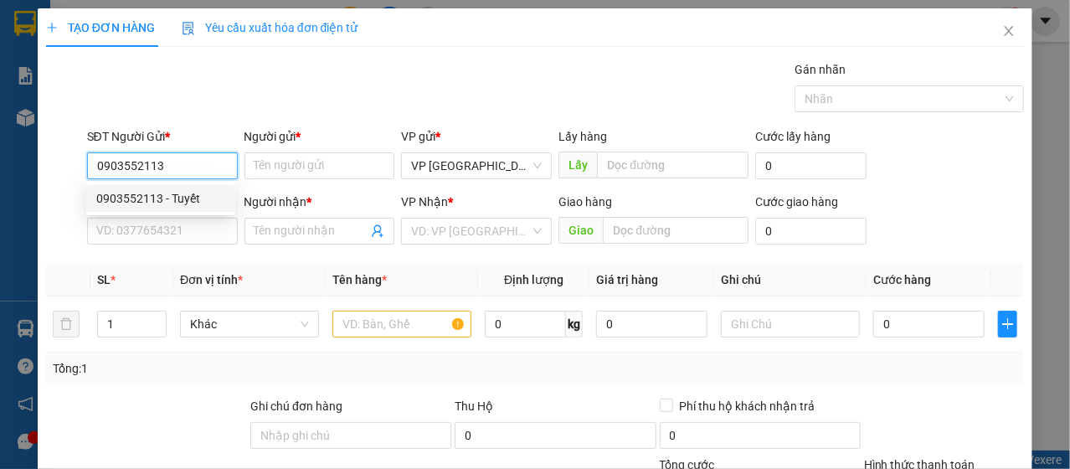
click at [193, 207] on div "0903552113 - Tuyết" at bounding box center [160, 198] width 129 height 18
type input "Tuyết"
type input "0947878486"
type input "Thảo"
type input "50.000"
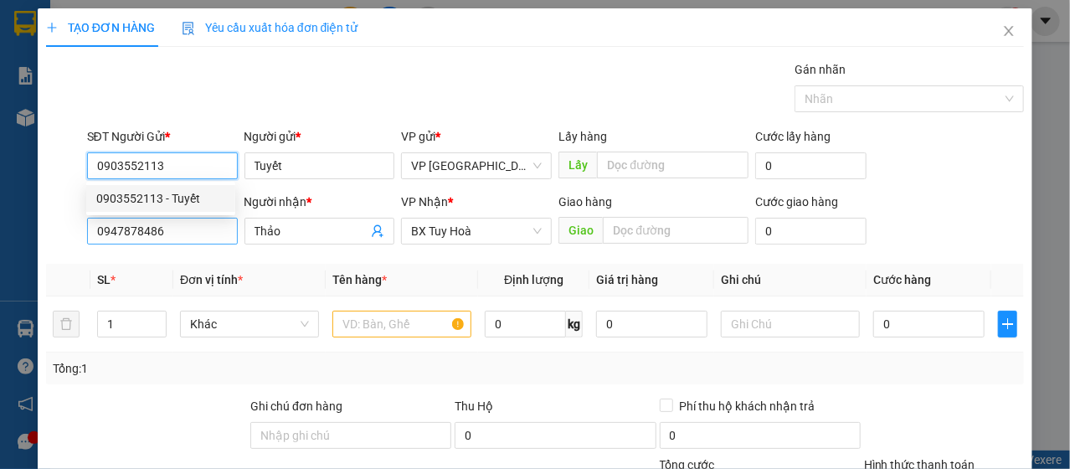
type input "50.000"
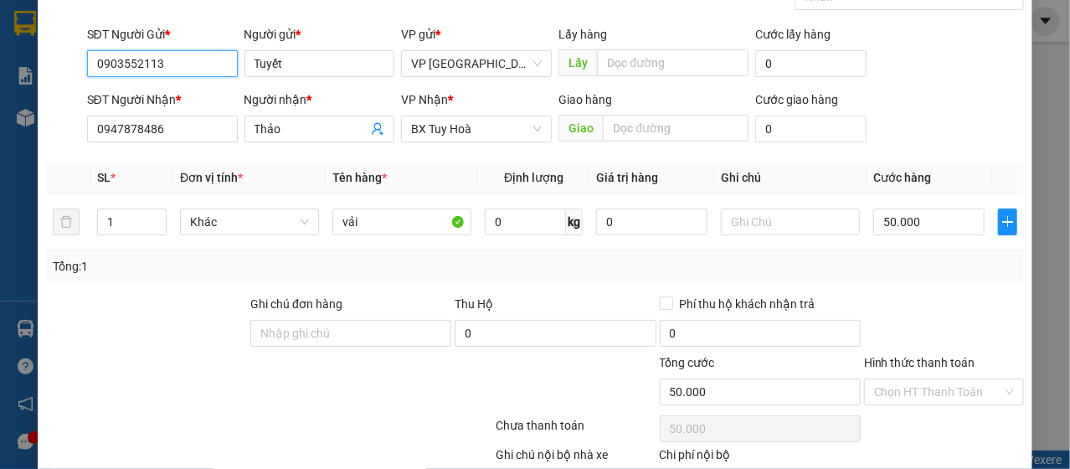
scroll to position [201, 0]
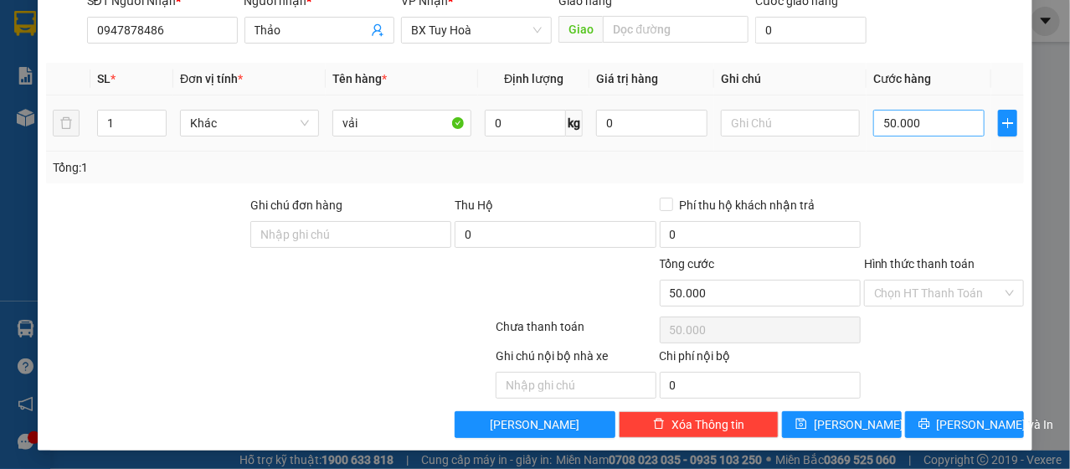
type input "0903552113"
click at [913, 127] on input "50.000" at bounding box center [928, 123] width 111 height 27
type input "3"
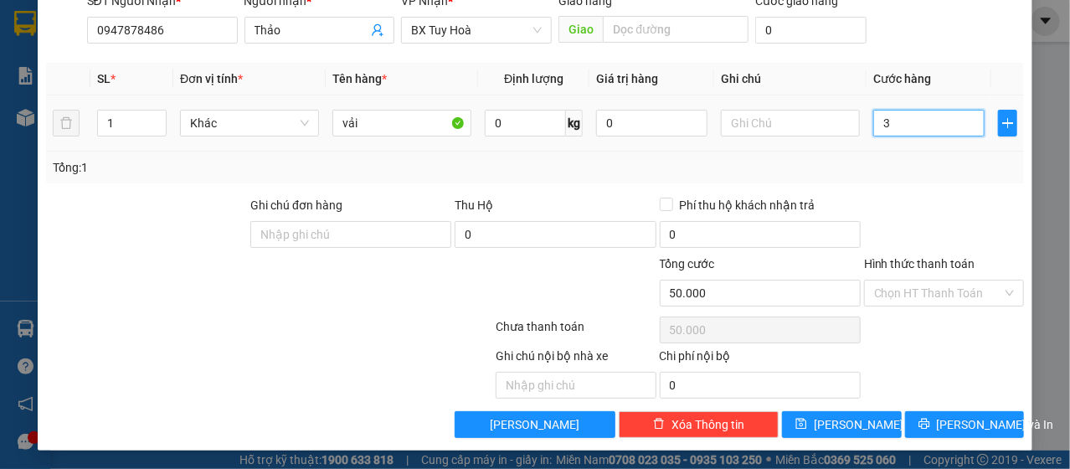
type input "3"
type input "30"
type input "300"
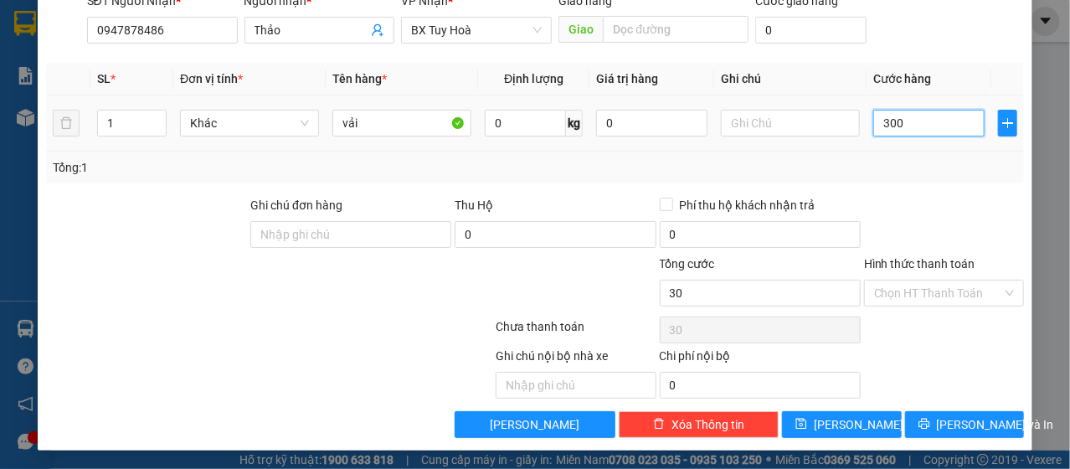
type input "300"
type input "3.000"
type input "30.000"
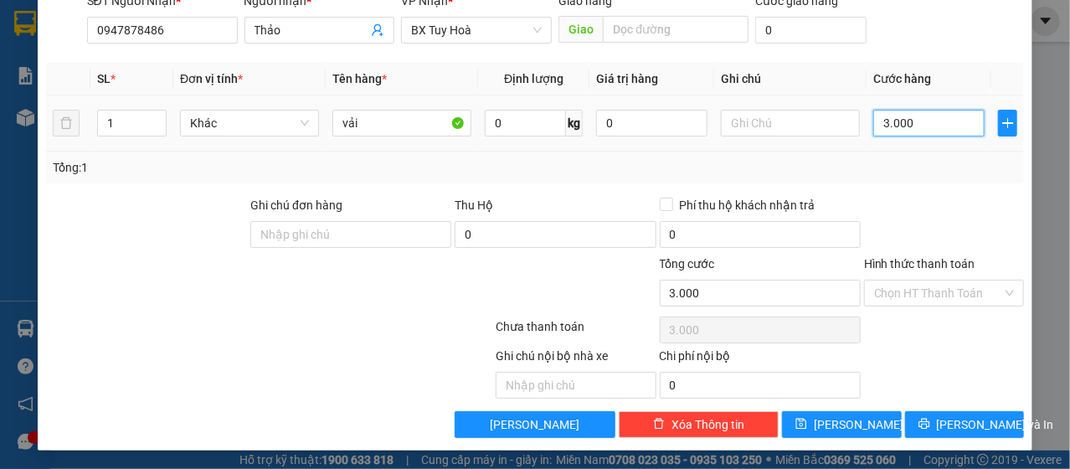
type input "30.000"
click at [896, 294] on input "Hình thức thanh toán" at bounding box center [938, 292] width 128 height 25
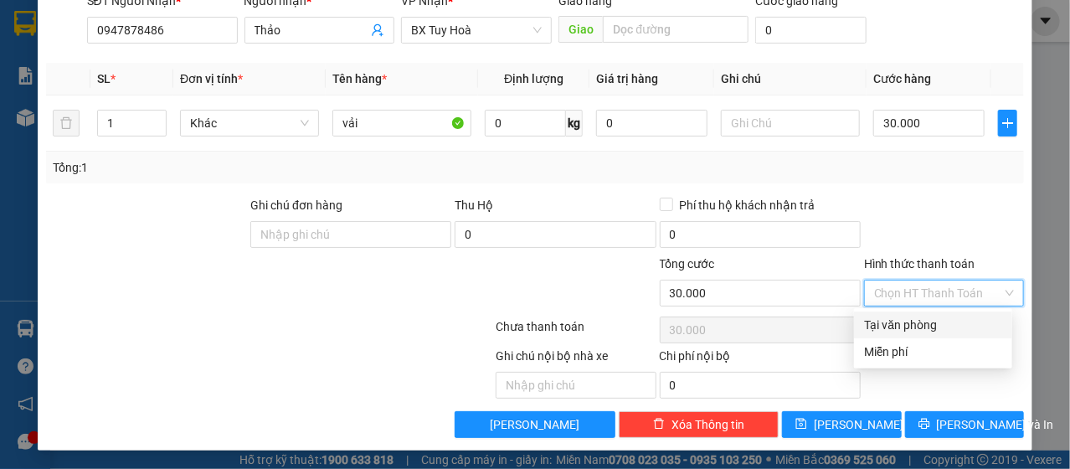
click at [897, 327] on div "Tại văn phòng" at bounding box center [933, 325] width 138 height 18
type input "0"
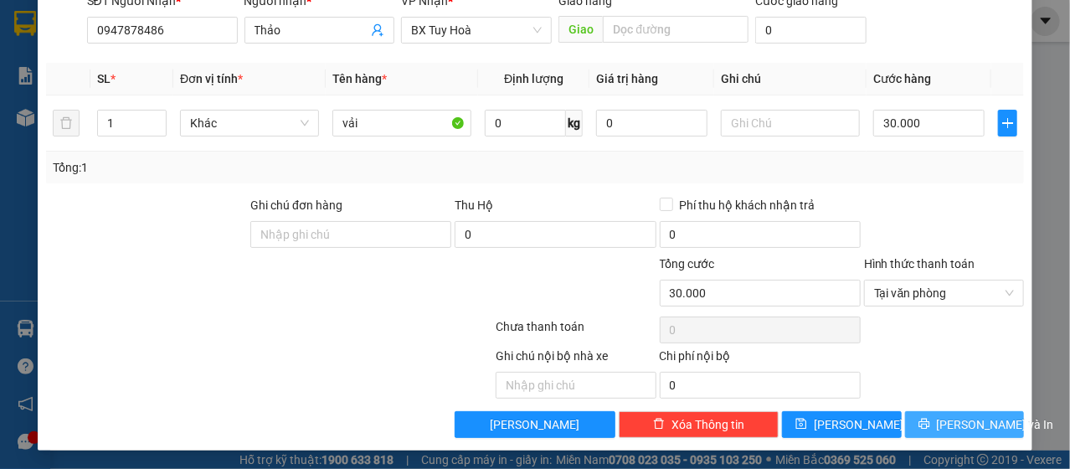
click at [930, 428] on icon "printer" at bounding box center [924, 424] width 12 height 12
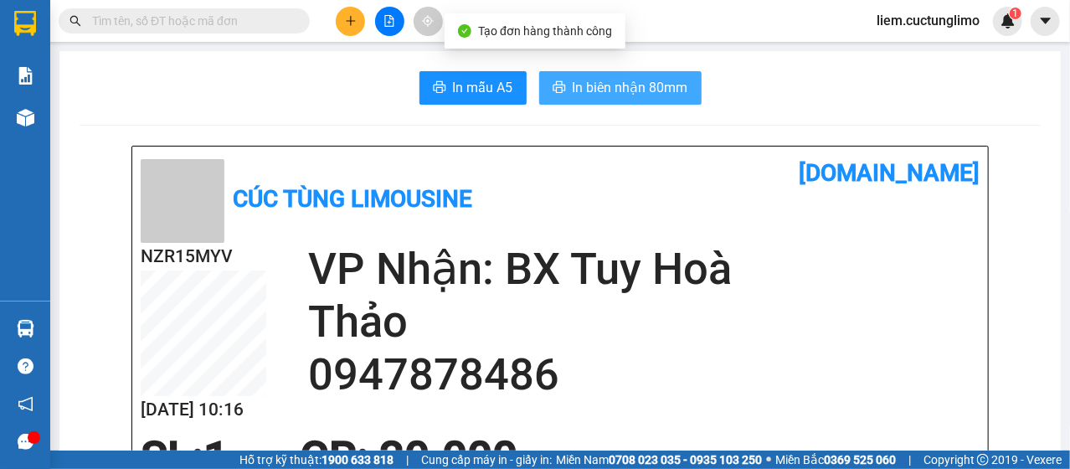
click at [609, 81] on span "In biên nhận 80mm" at bounding box center [631, 87] width 116 height 21
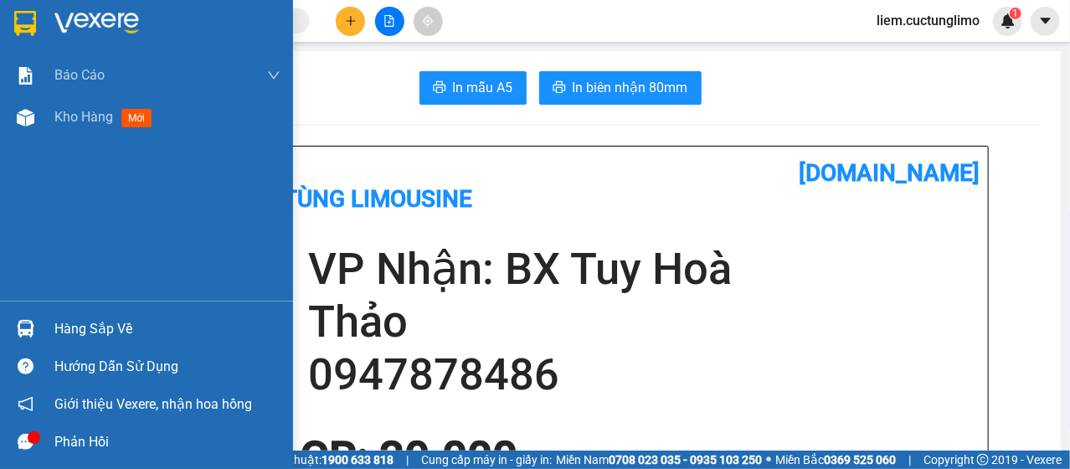
click at [17, 120] on img at bounding box center [26, 118] width 18 height 18
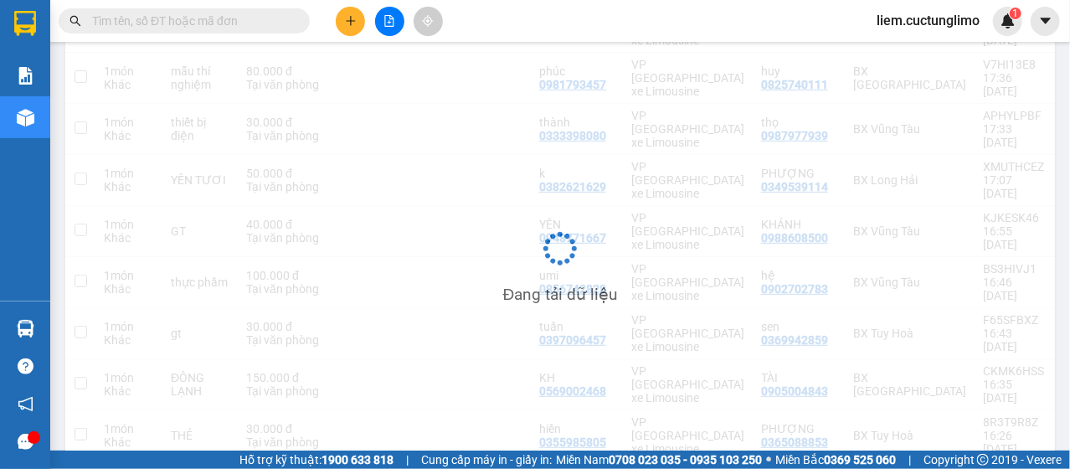
scroll to position [109, 0]
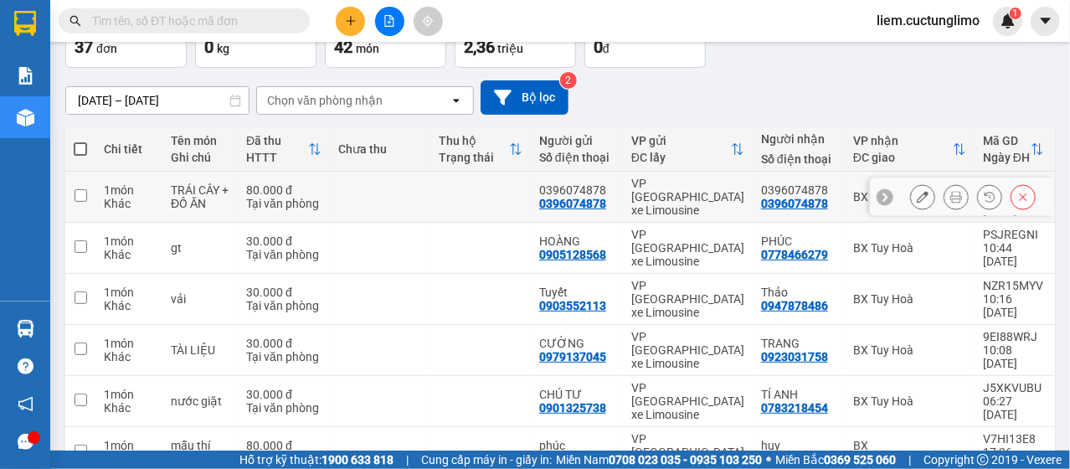
click at [917, 192] on icon at bounding box center [923, 197] width 12 height 12
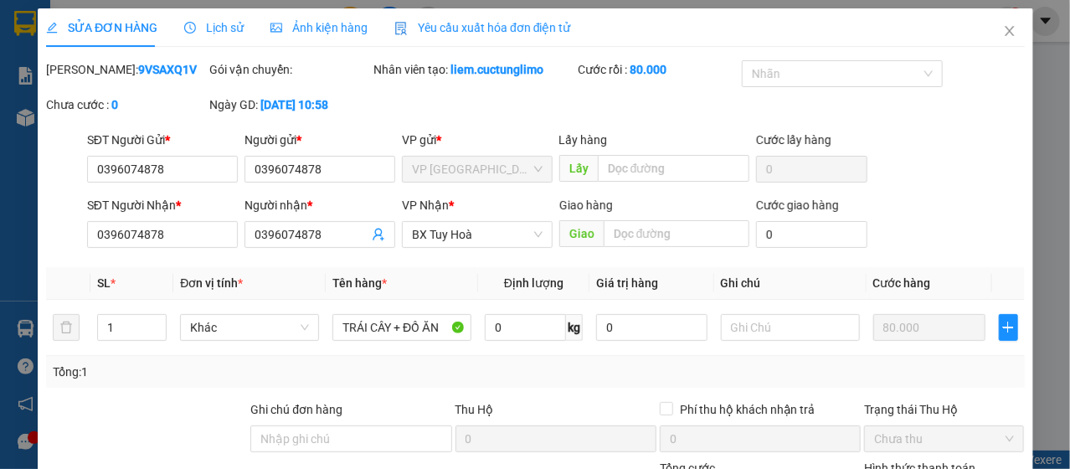
type input "0396074878"
type input "80.000"
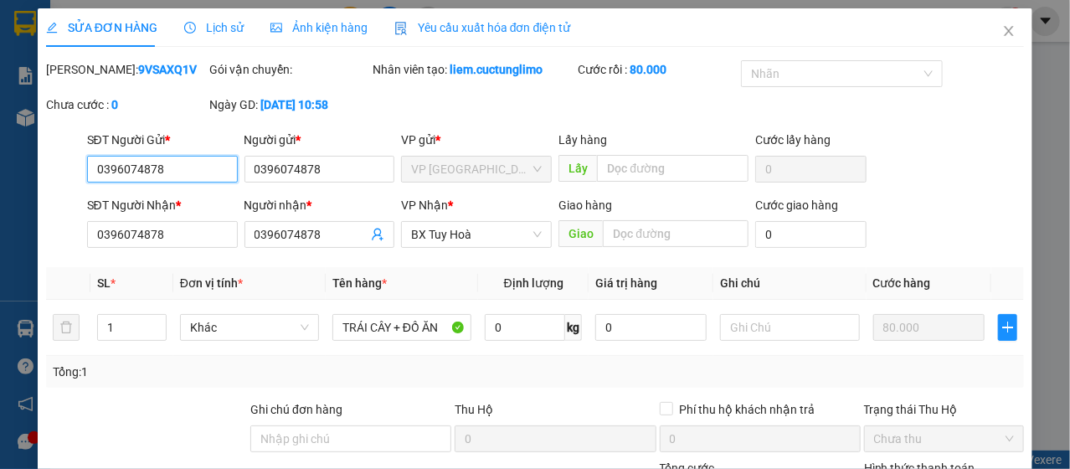
click at [173, 183] on input "0396074878" at bounding box center [162, 169] width 151 height 27
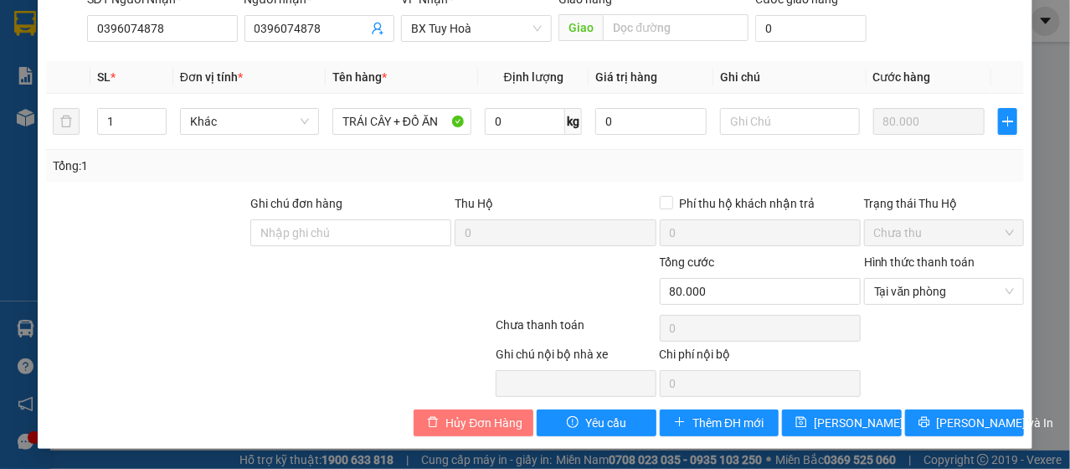
click at [478, 421] on span "Hủy Đơn Hàng" at bounding box center [483, 423] width 77 height 18
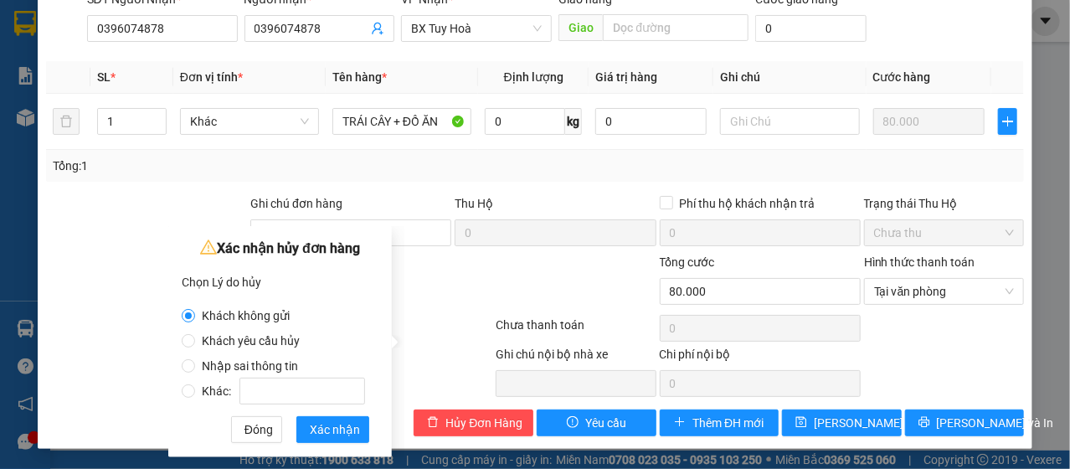
click at [275, 338] on span "Khách yêu cầu hủy" at bounding box center [250, 340] width 111 height 13
click at [195, 338] on input "Khách yêu cầu hủy" at bounding box center [188, 340] width 13 height 13
radio input "true"
radio input "false"
click at [322, 426] on span "Xác nhận" at bounding box center [335, 429] width 50 height 18
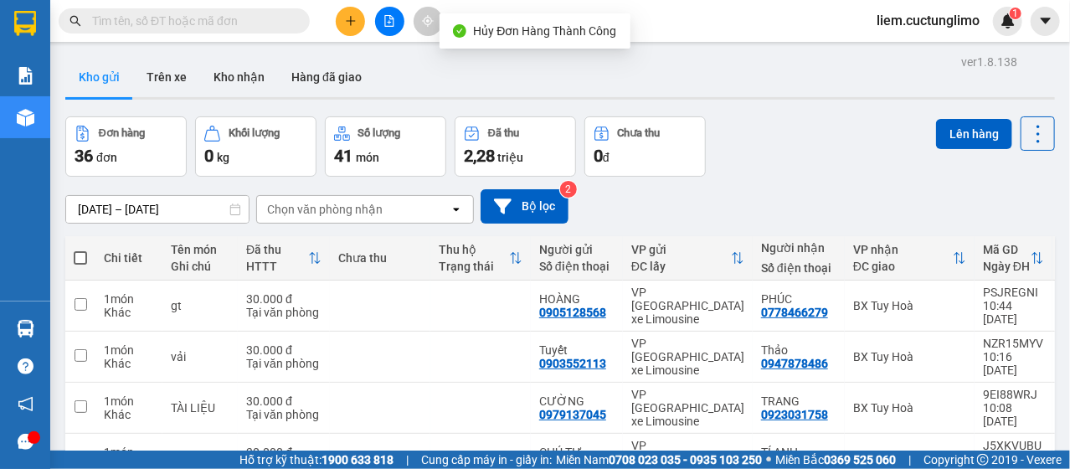
click at [340, 21] on button at bounding box center [350, 21] width 29 height 29
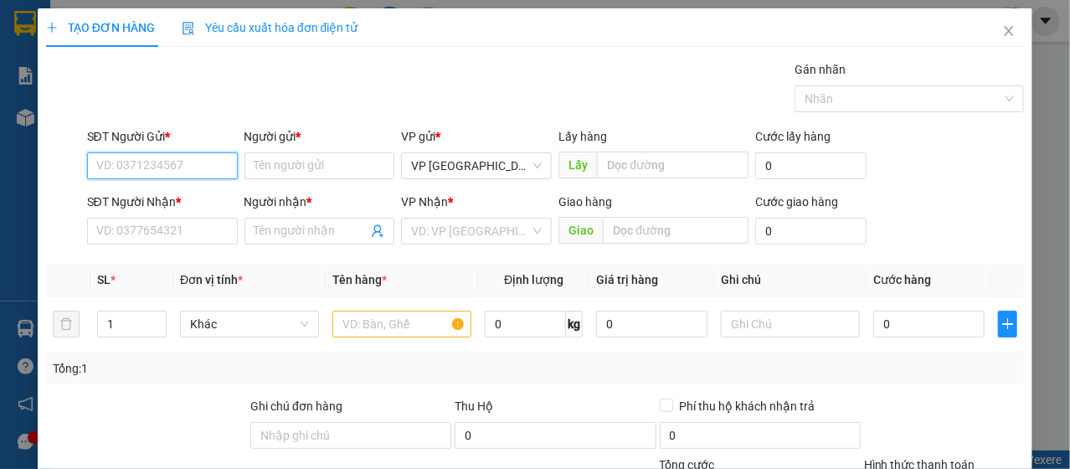
paste input "0396074878"
type input "0396074878"
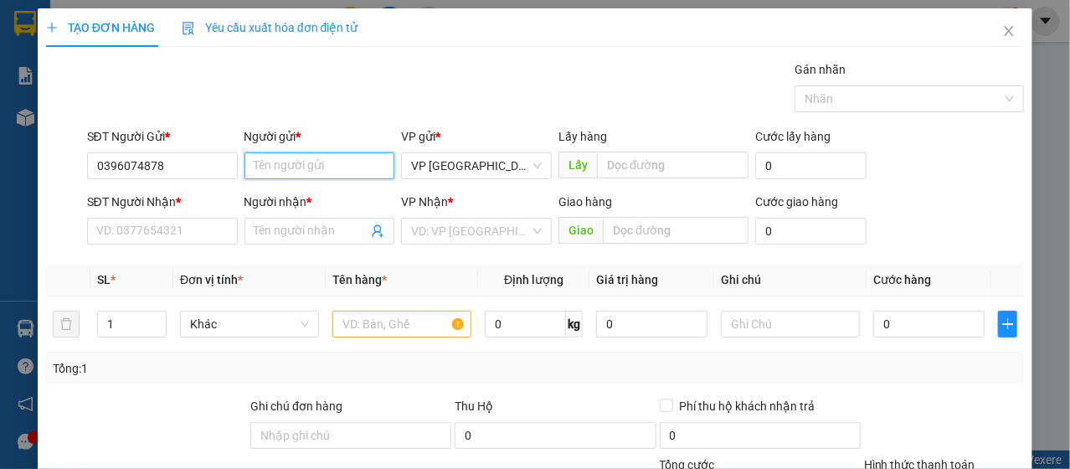
click at [275, 157] on input "Người gửi *" at bounding box center [319, 165] width 151 height 27
paste input "0396074878"
type input "0396074878"
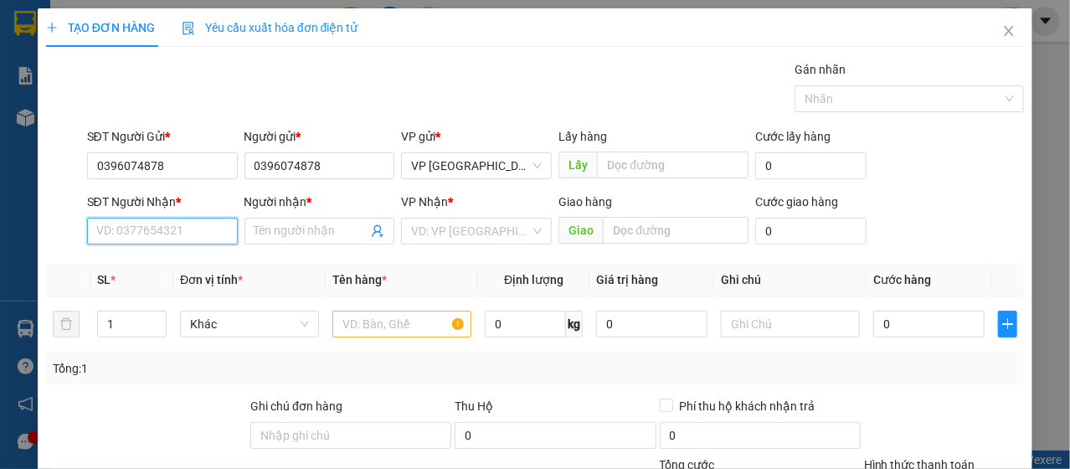
click at [197, 232] on input "SĐT Người Nhận *" at bounding box center [162, 231] width 151 height 27
paste input "0396074878"
type input "0396074878"
click at [265, 233] on input "Người nhận *" at bounding box center [311, 231] width 114 height 18
paste input "0396074878"
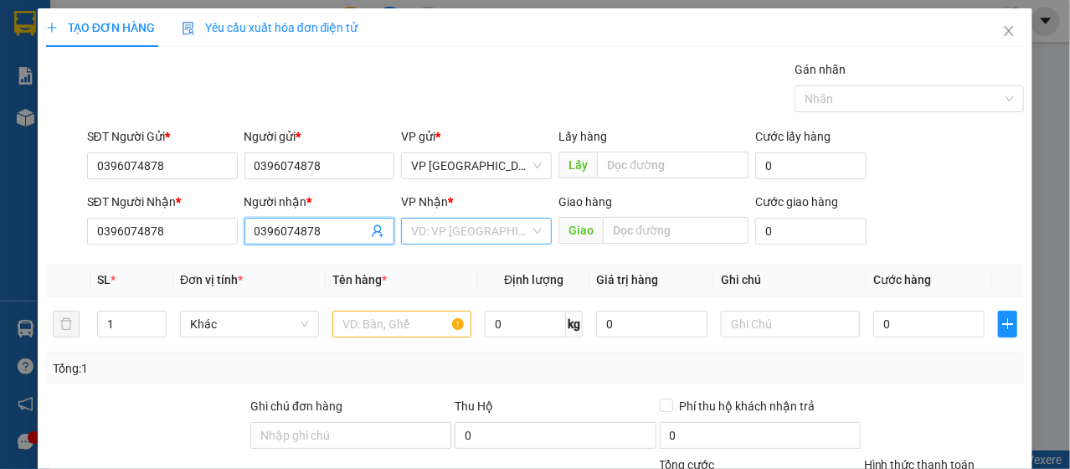
type input "0396074878"
click at [458, 234] on input "search" at bounding box center [470, 231] width 119 height 25
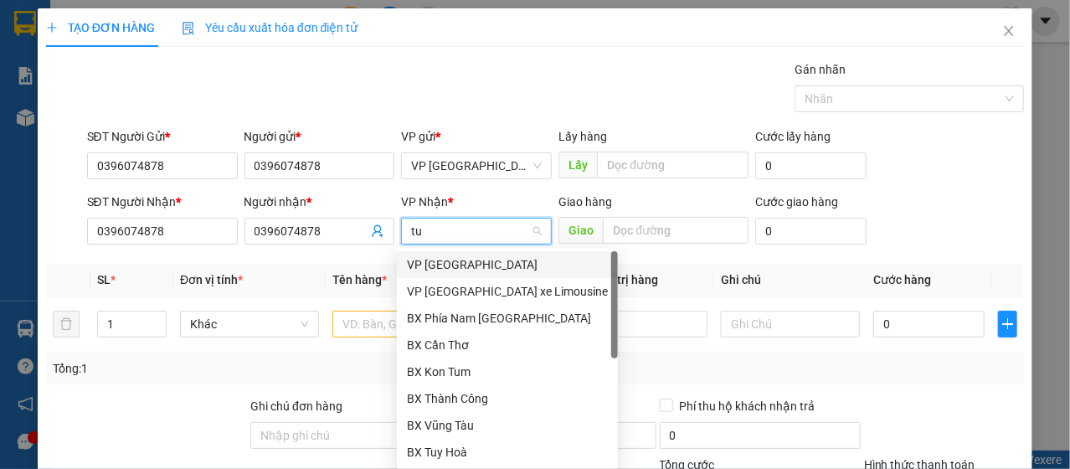
type input "tuy"
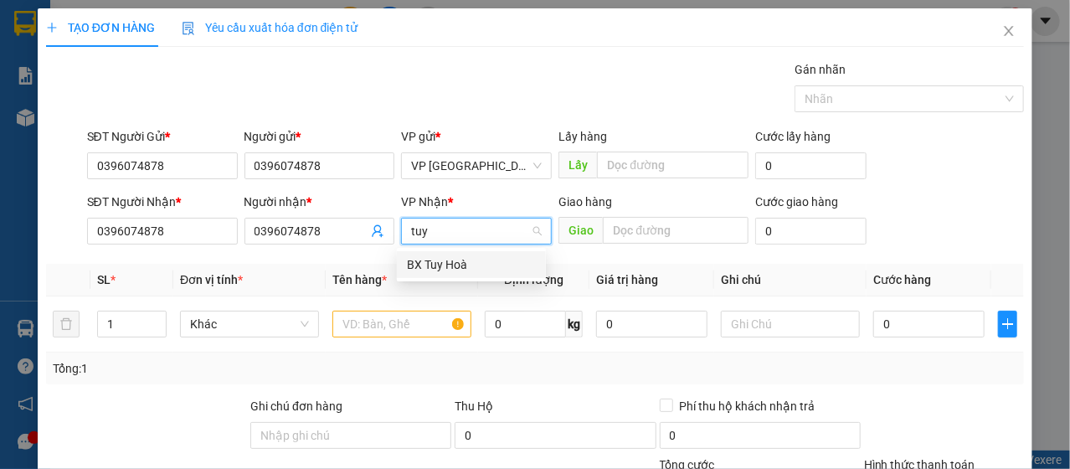
drag, startPoint x: 465, startPoint y: 267, endPoint x: 434, endPoint y: 292, distance: 39.2
click at [460, 269] on div "BX Tuy Hoà" at bounding box center [471, 264] width 129 height 18
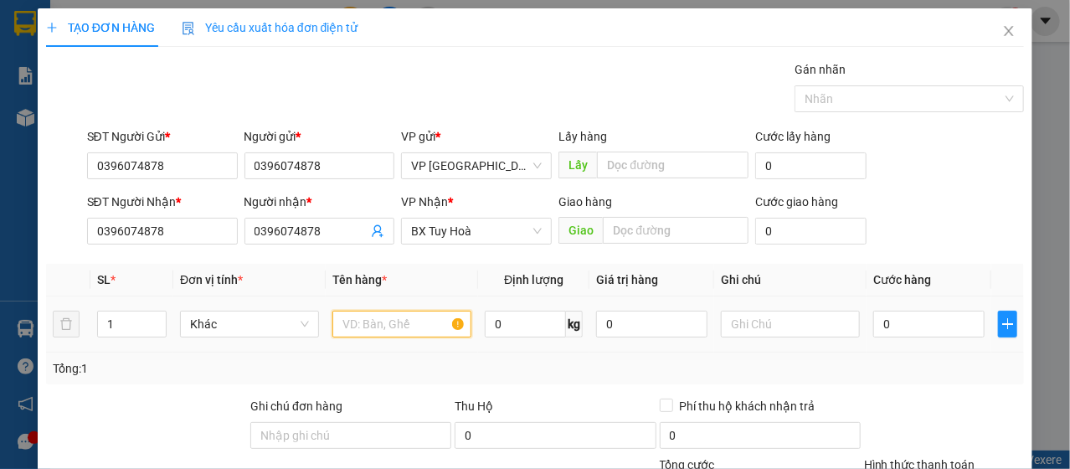
click at [361, 316] on input "text" at bounding box center [401, 324] width 139 height 27
type input "TGr"
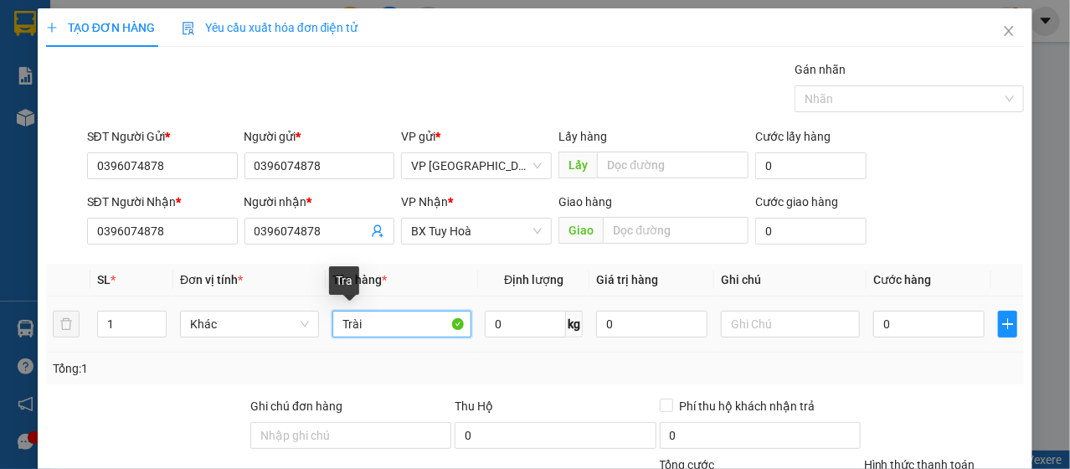
type input "Trài c"
type input "trái cya6"
type input "trái cây + bánh"
click at [884, 337] on div "0" at bounding box center [928, 323] width 111 height 33
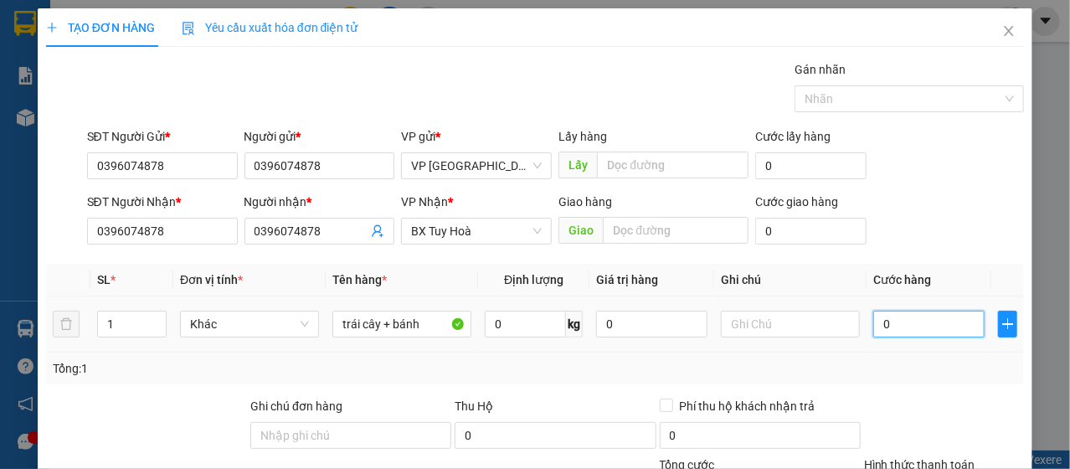
click at [895, 320] on input "0" at bounding box center [928, 324] width 111 height 27
type input "6"
type input "60"
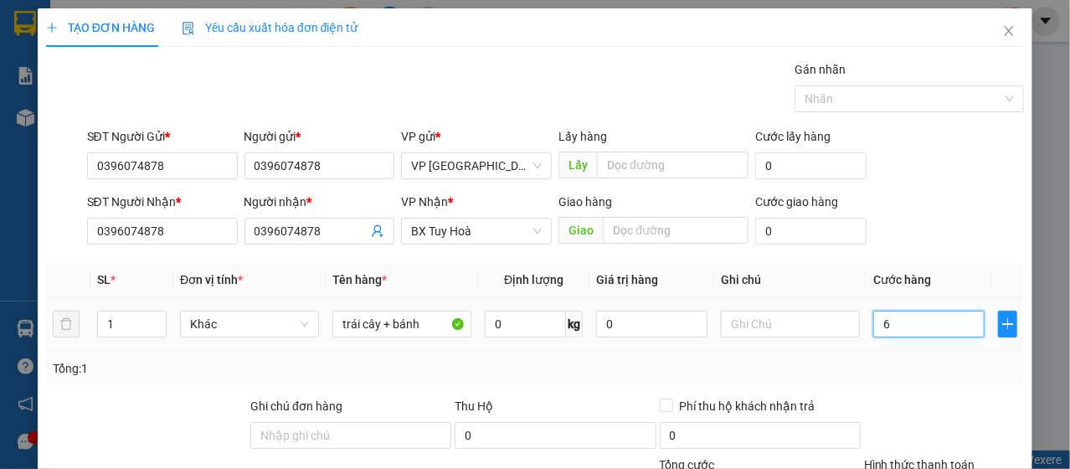
type input "60"
type input "600"
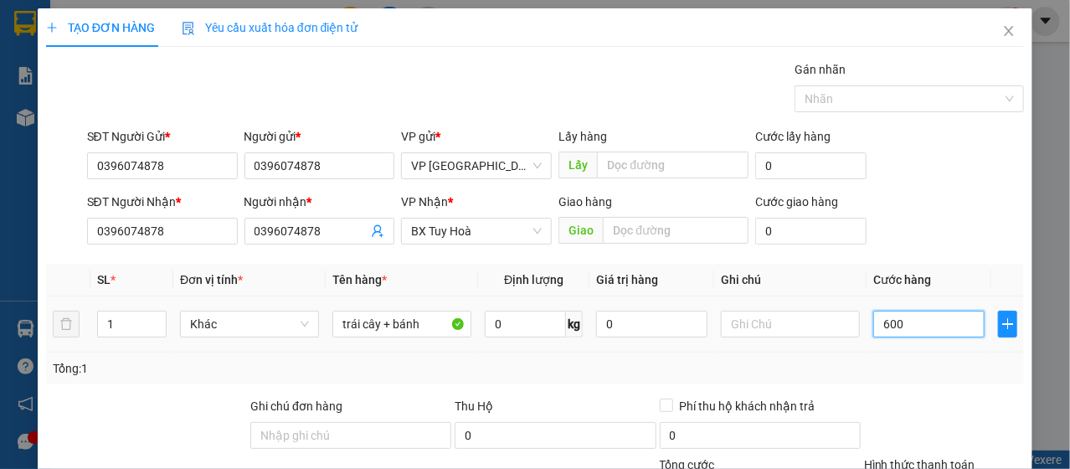
type input "6.000"
type input "60.000"
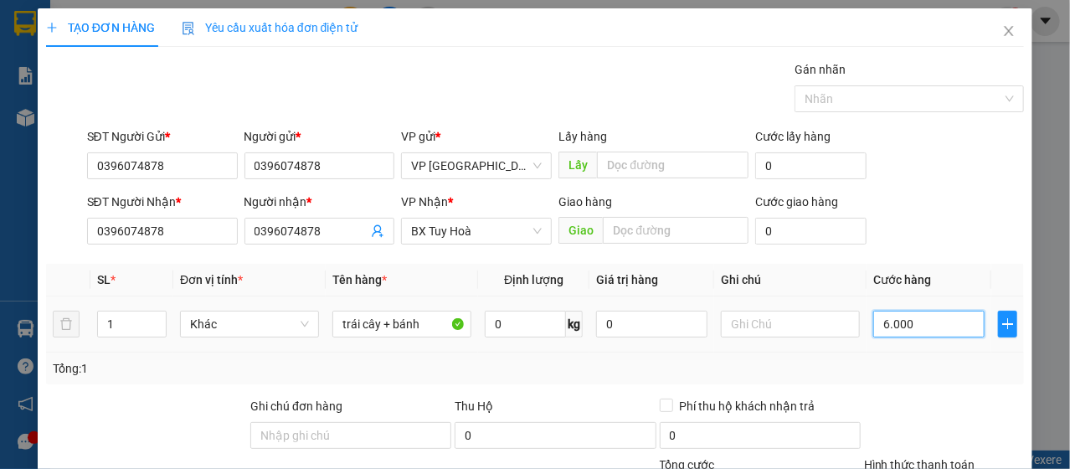
type input "60.000"
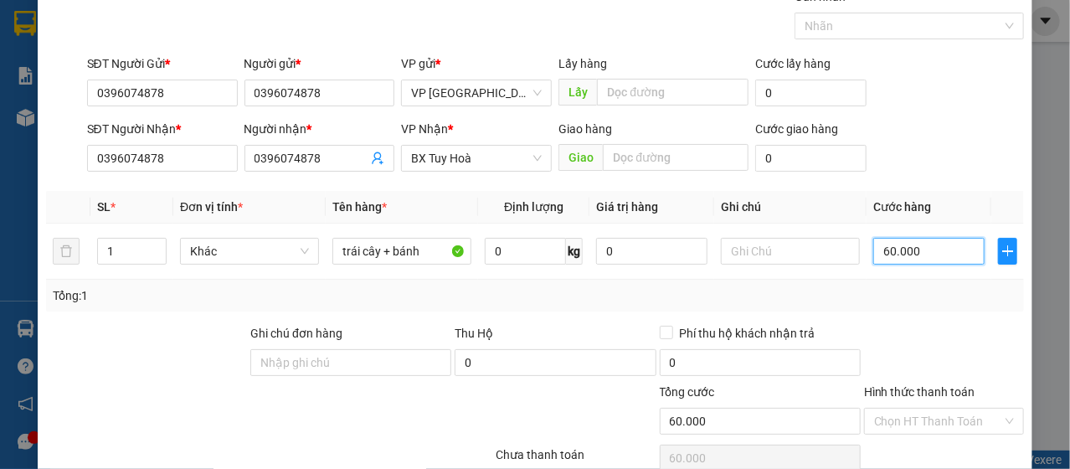
scroll to position [201, 0]
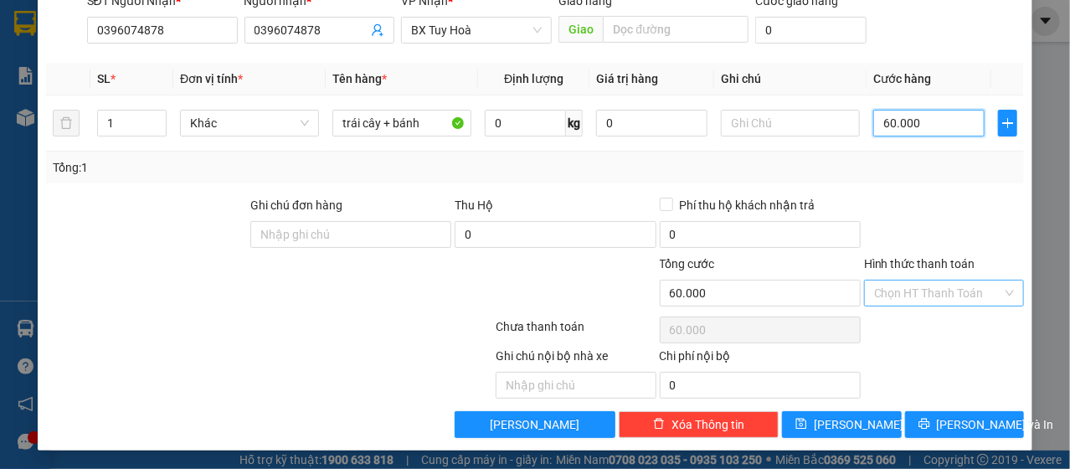
type input "60.000"
click at [893, 283] on input "Hình thức thanh toán" at bounding box center [938, 292] width 128 height 25
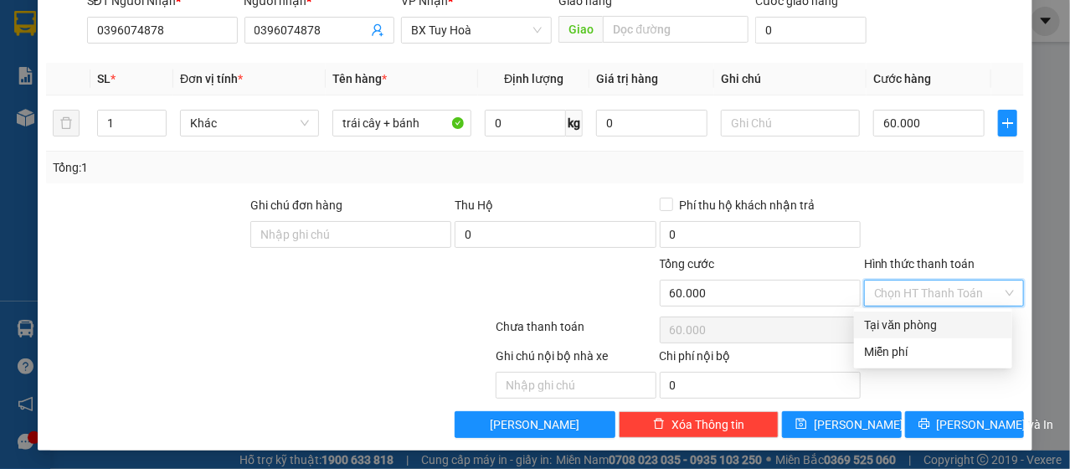
click at [905, 326] on div "Tại văn phòng" at bounding box center [933, 325] width 138 height 18
type input "0"
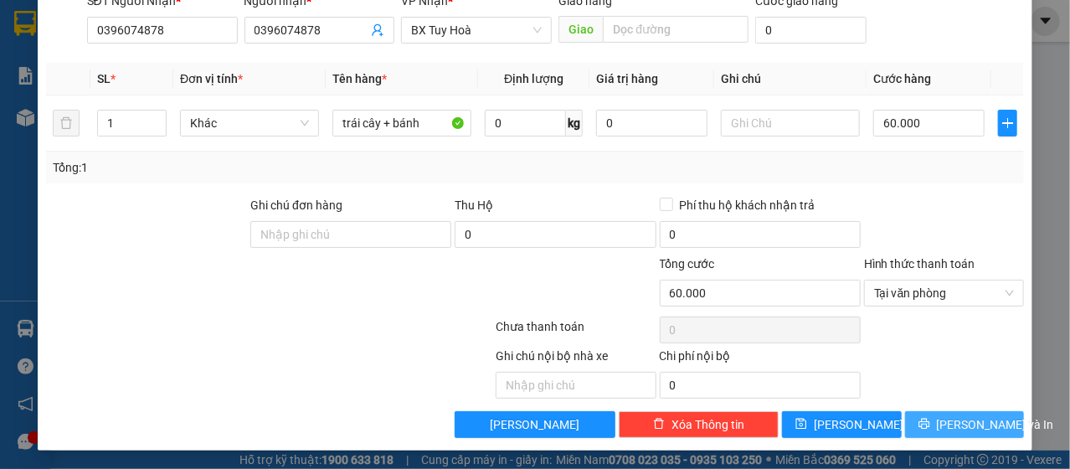
click at [940, 422] on span "[PERSON_NAME] và In" at bounding box center [995, 424] width 117 height 18
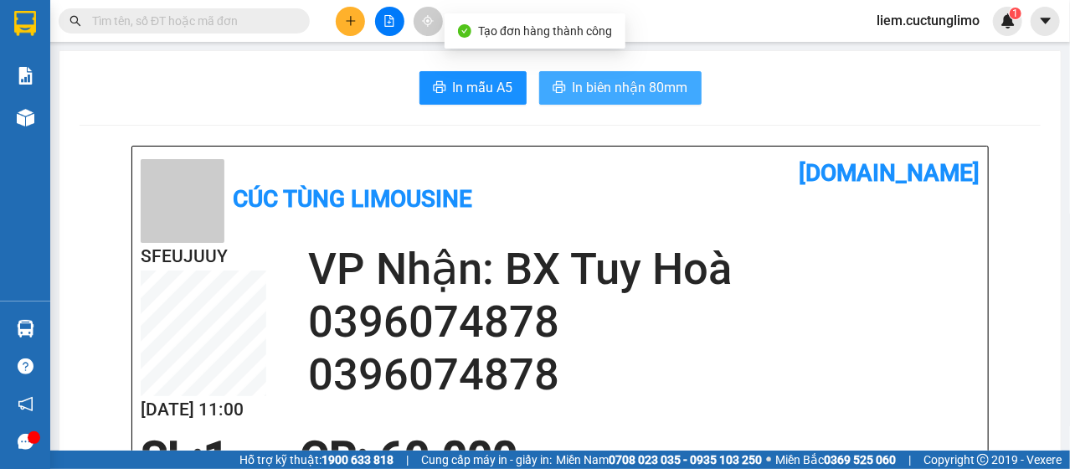
click at [652, 95] on span "In biên nhận 80mm" at bounding box center [631, 87] width 116 height 21
